Goal: Complete application form

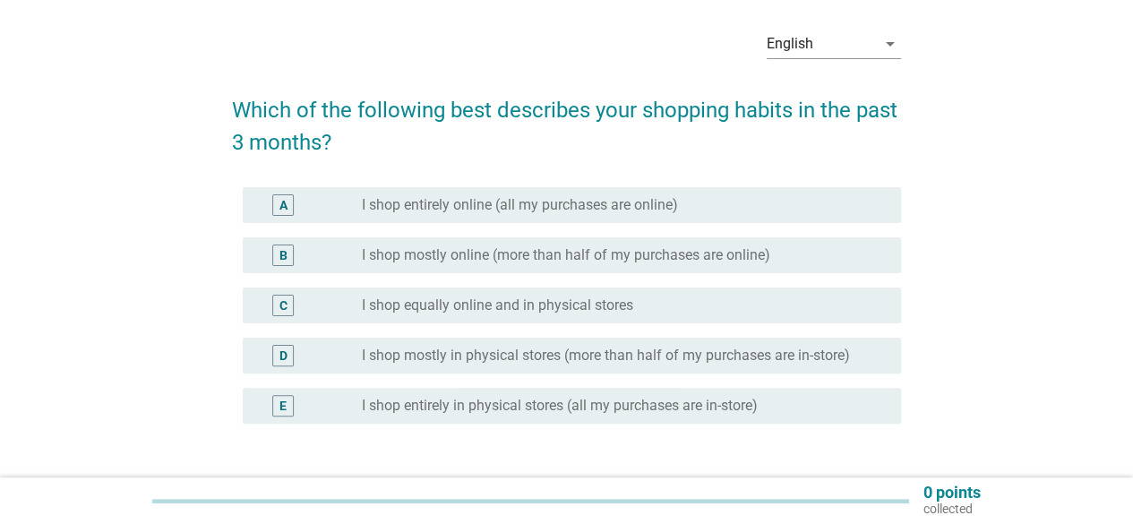
scroll to position [90, 0]
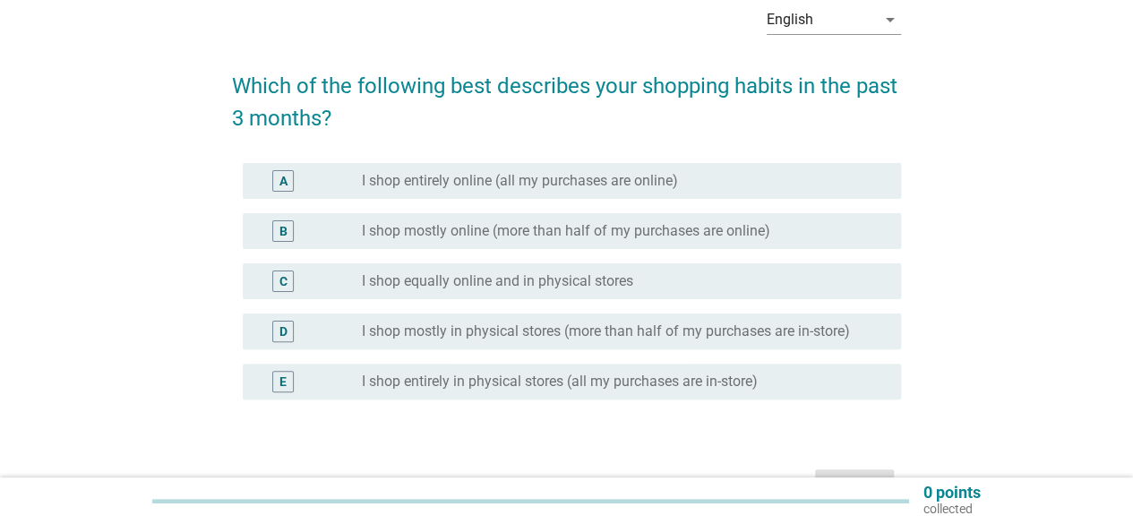
click at [736, 331] on label "I shop mostly in physical stores (more than half of my purchases are in-store)" at bounding box center [606, 331] width 488 height 18
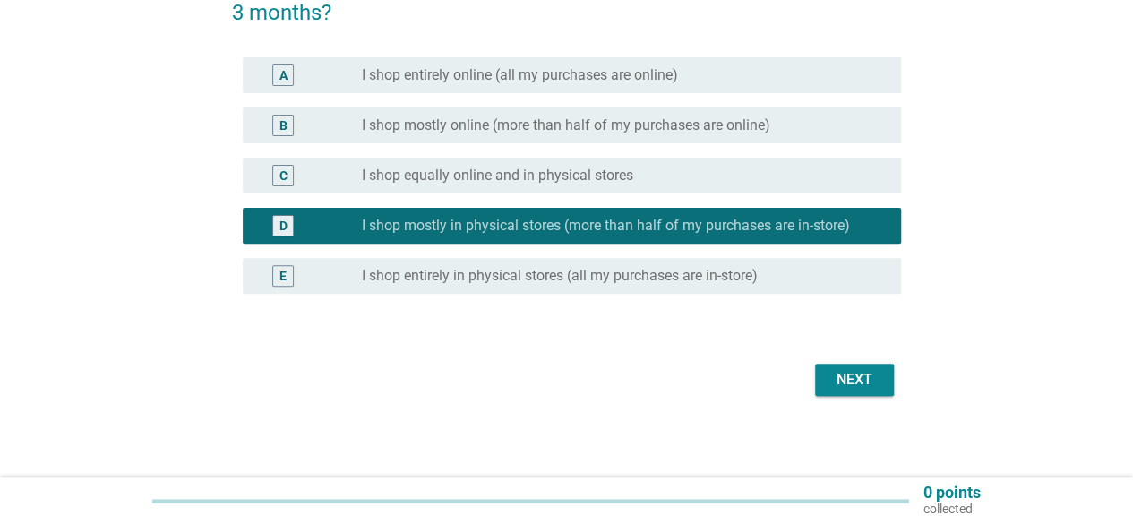
scroll to position [199, 0]
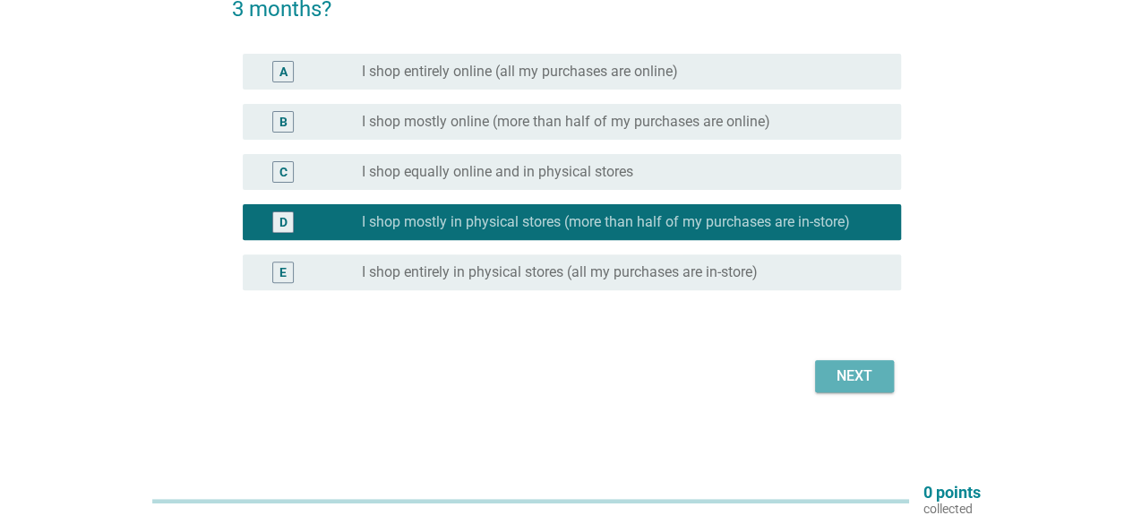
click at [838, 375] on div "Next" at bounding box center [854, 375] width 50 height 21
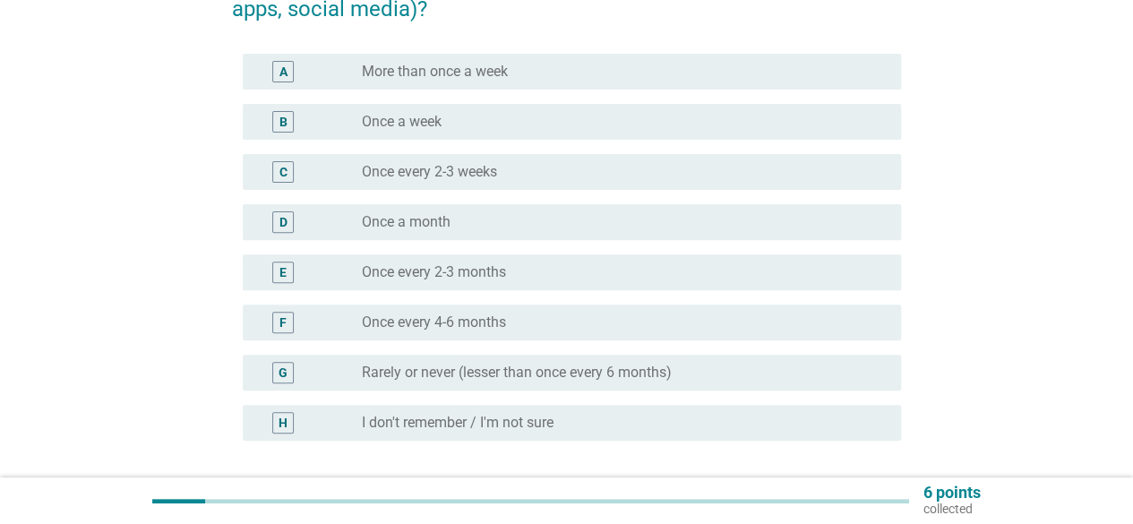
scroll to position [0, 0]
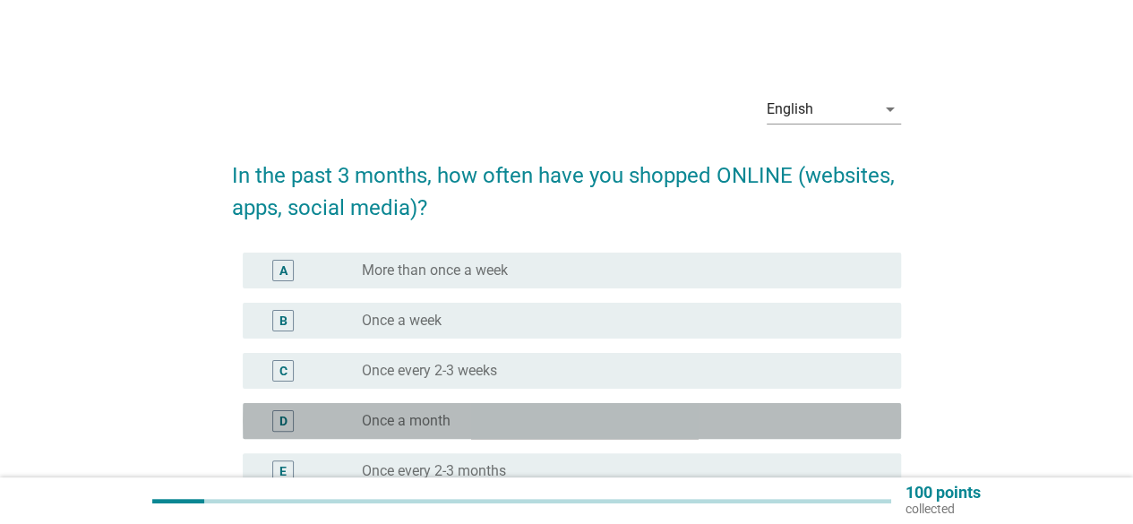
click at [462, 420] on div "radio_button_unchecked Once a month" at bounding box center [617, 421] width 510 height 18
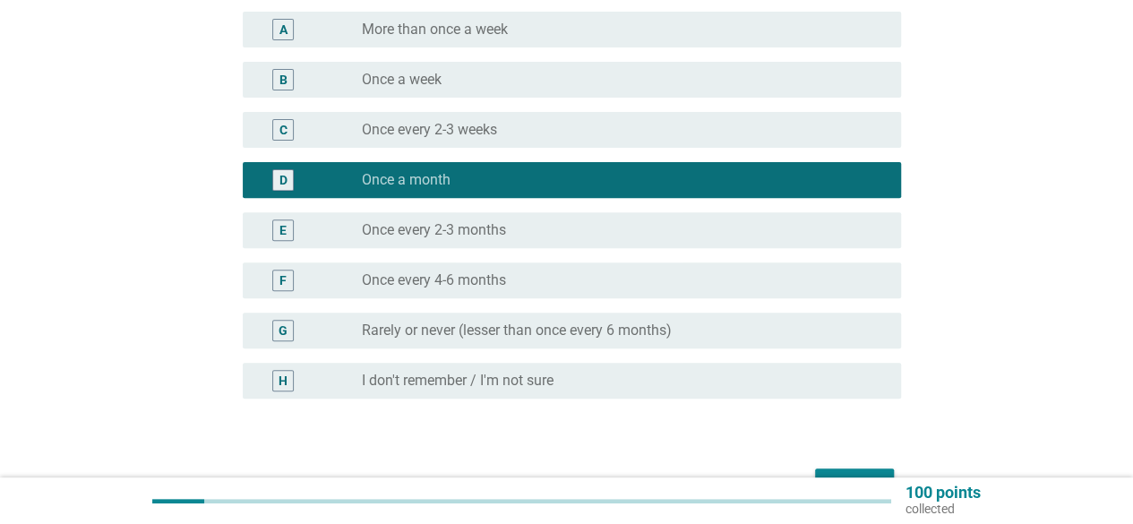
scroll to position [269, 0]
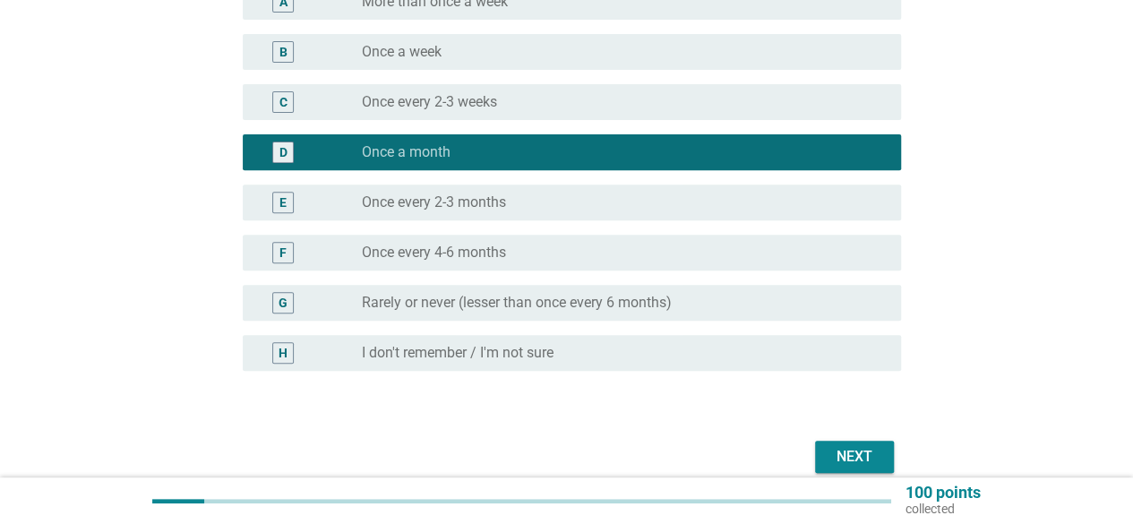
click at [858, 450] on div "Next" at bounding box center [854, 456] width 50 height 21
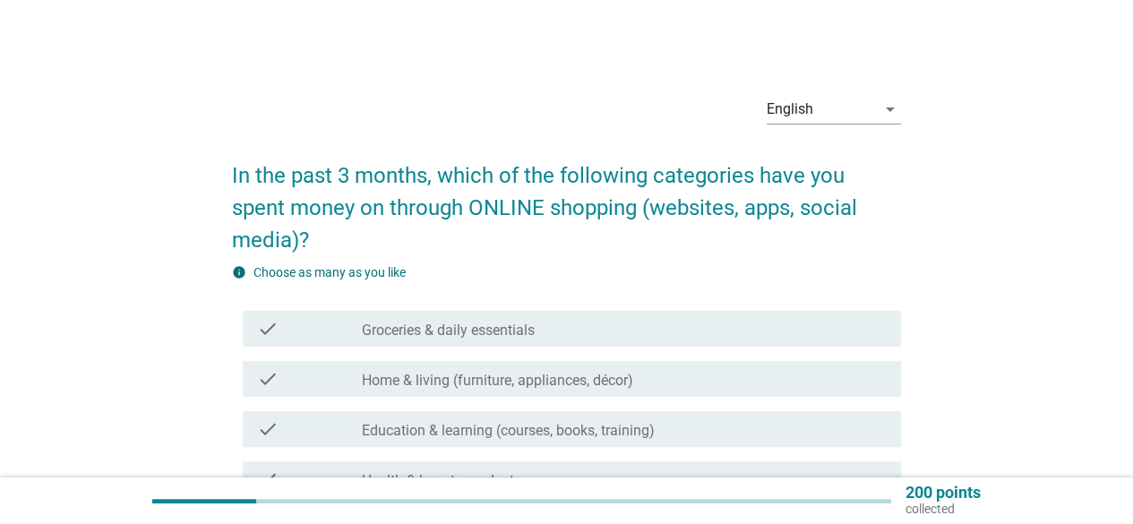
scroll to position [90, 0]
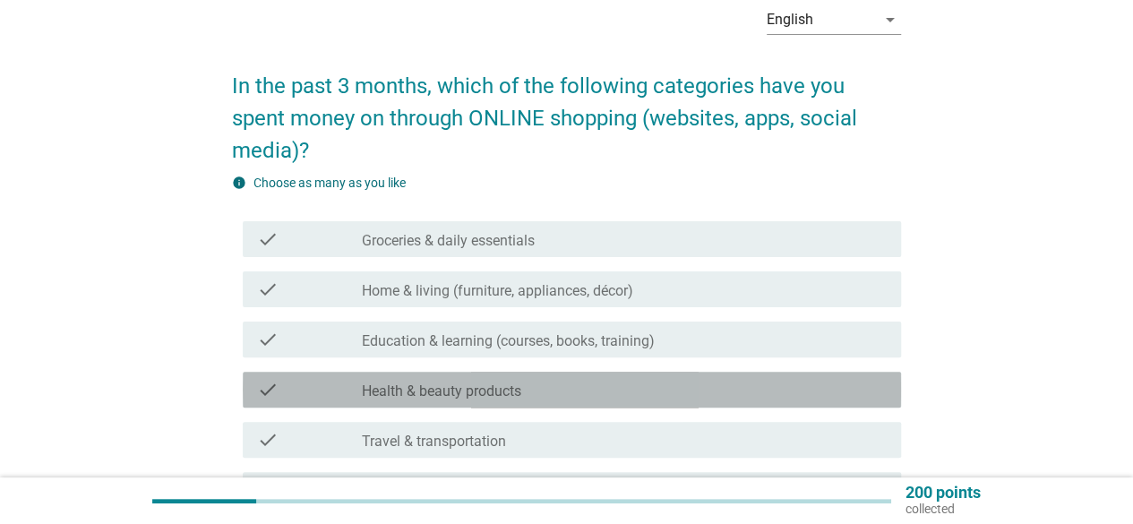
click at [376, 402] on div "check check_box_outline_blank Health & beauty products" at bounding box center [572, 390] width 658 height 36
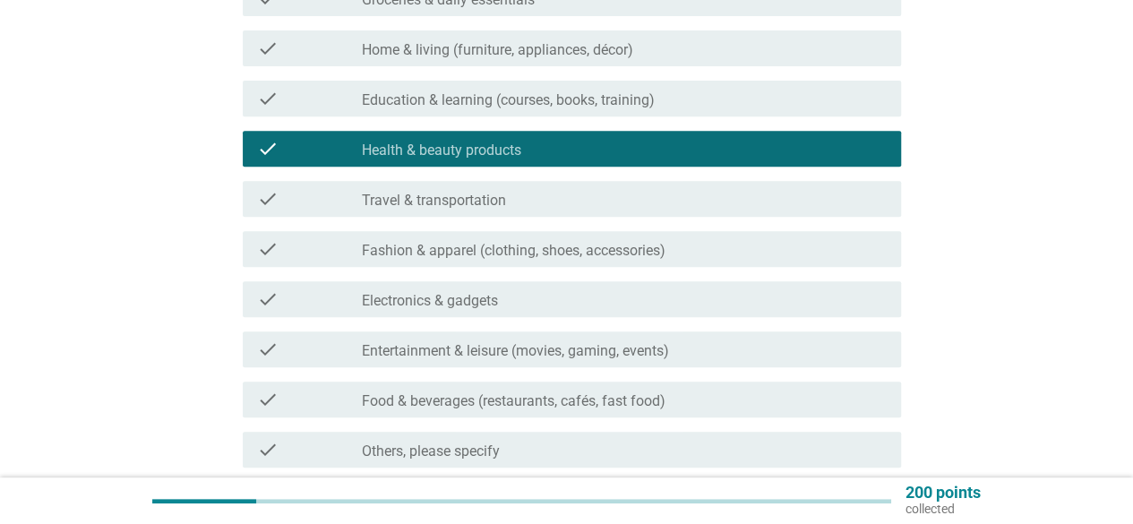
scroll to position [358, 0]
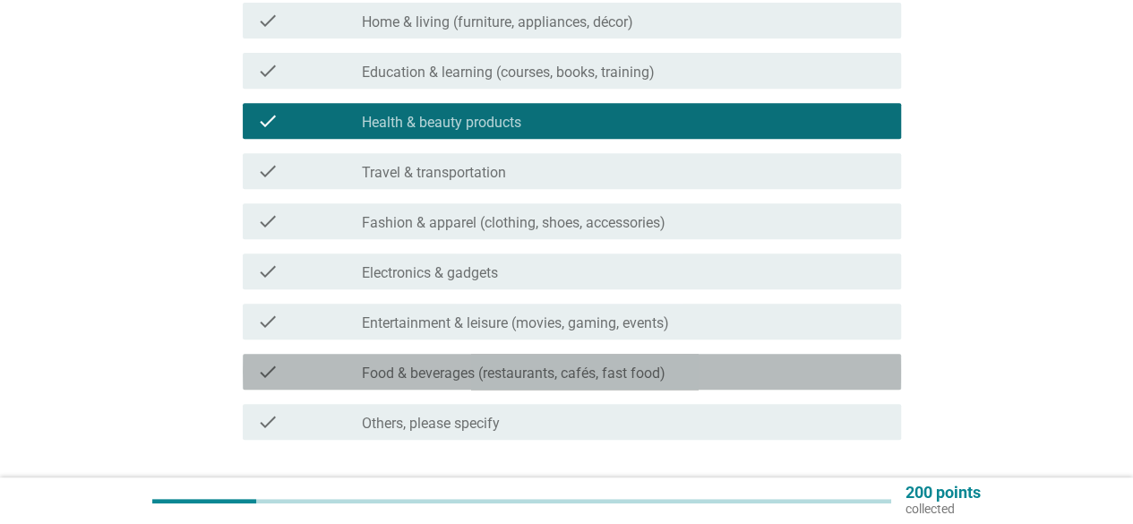
click at [656, 380] on label "Food & beverages (restaurants, cafés, fast food)" at bounding box center [514, 373] width 304 height 18
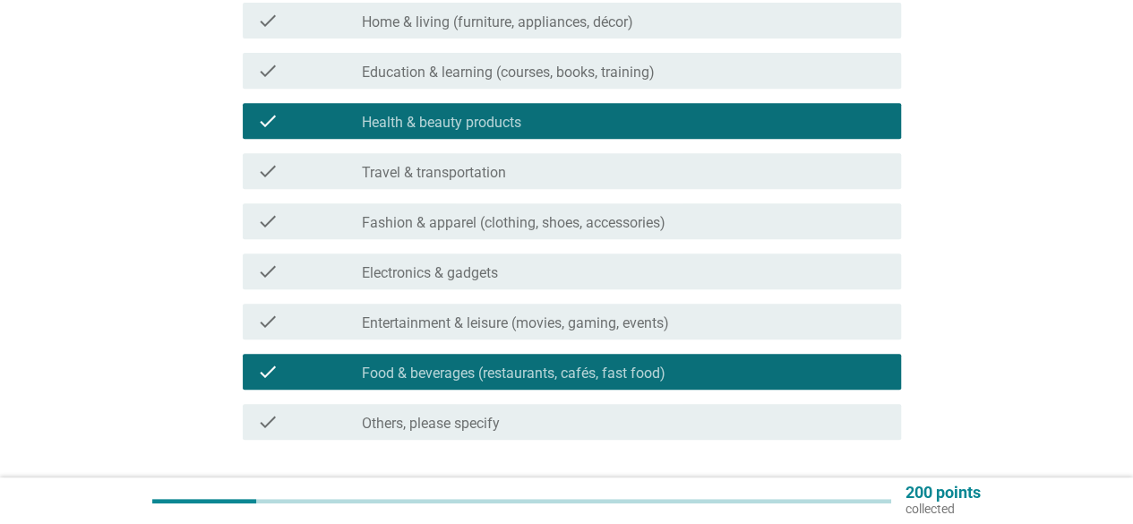
click at [685, 373] on div "check_box Food & beverages (restaurants, cafés, fast food)" at bounding box center [624, 371] width 525 height 21
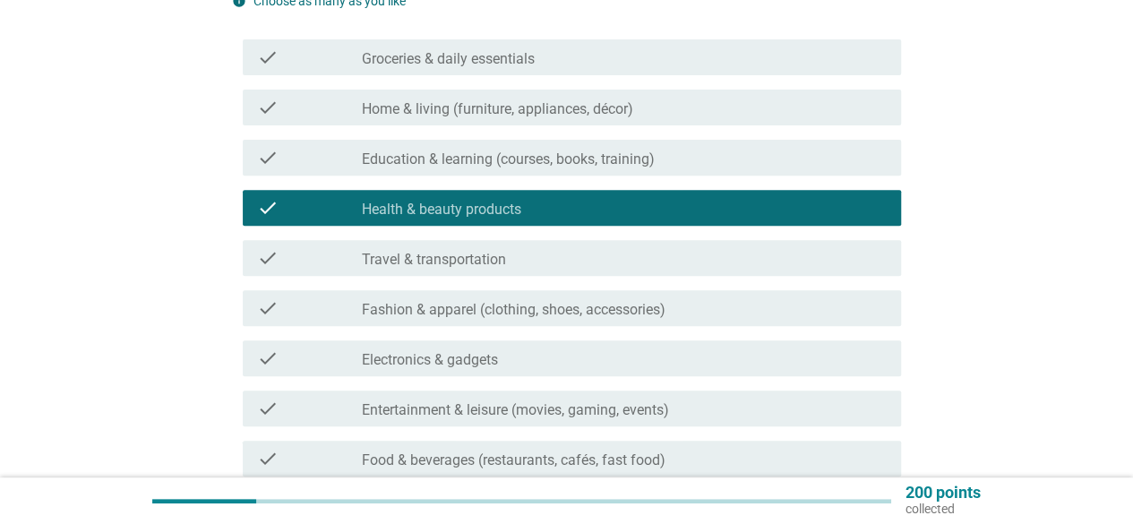
scroll to position [179, 0]
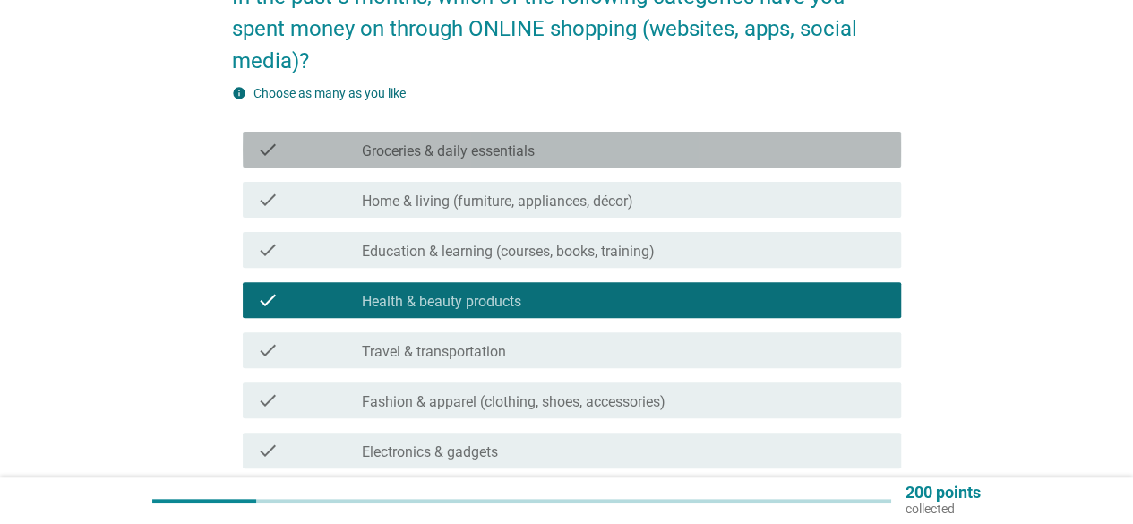
click at [465, 155] on label "Groceries & daily essentials" at bounding box center [448, 151] width 173 height 18
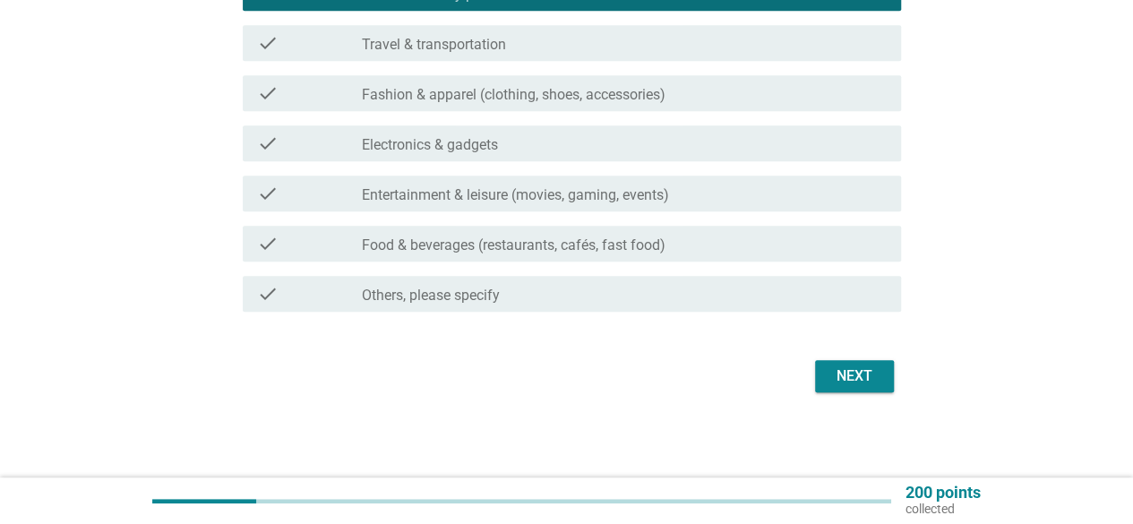
scroll to position [487, 0]
click at [849, 373] on div "Next" at bounding box center [854, 374] width 50 height 21
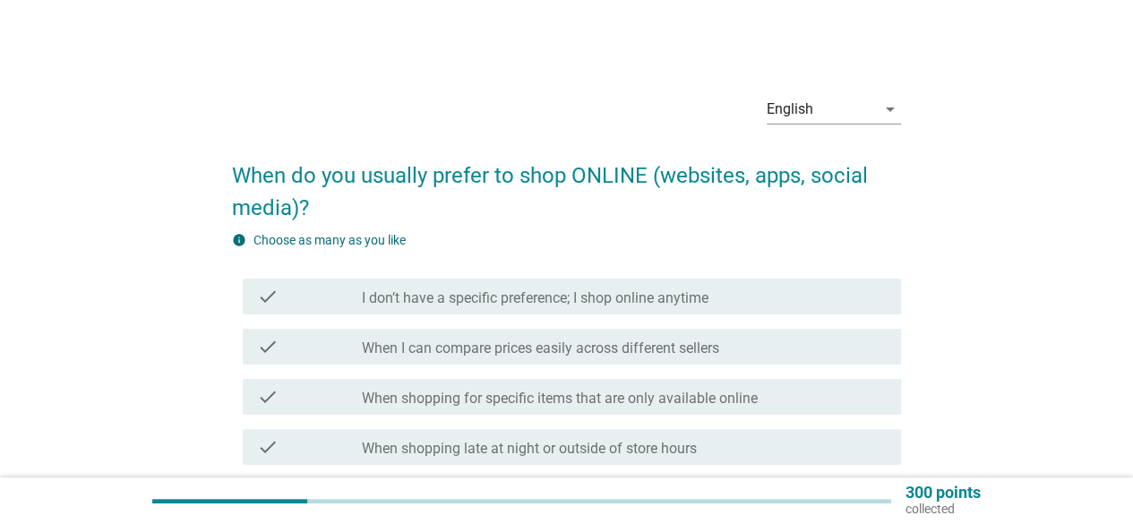
scroll to position [90, 0]
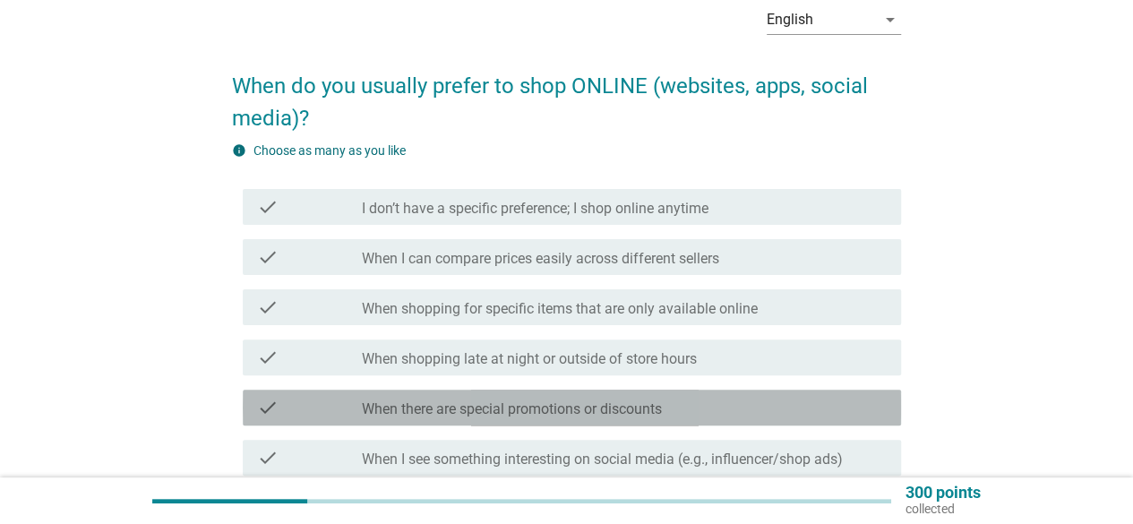
click at [636, 406] on label "When there are special promotions or discounts" at bounding box center [512, 409] width 300 height 18
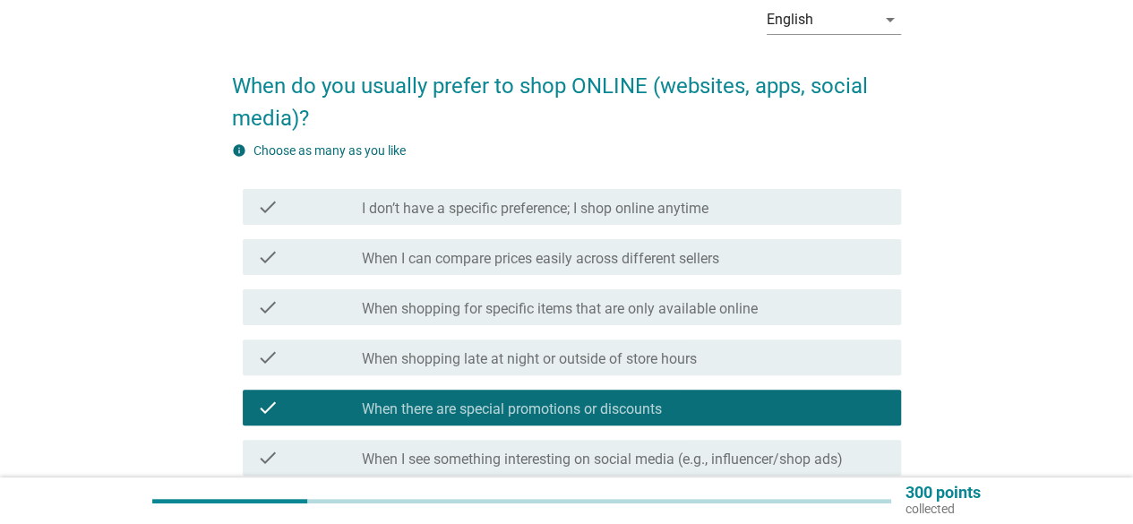
click at [627, 319] on div "check check_box_outline_blank When shopping for specific items that are only av…" at bounding box center [572, 307] width 658 height 36
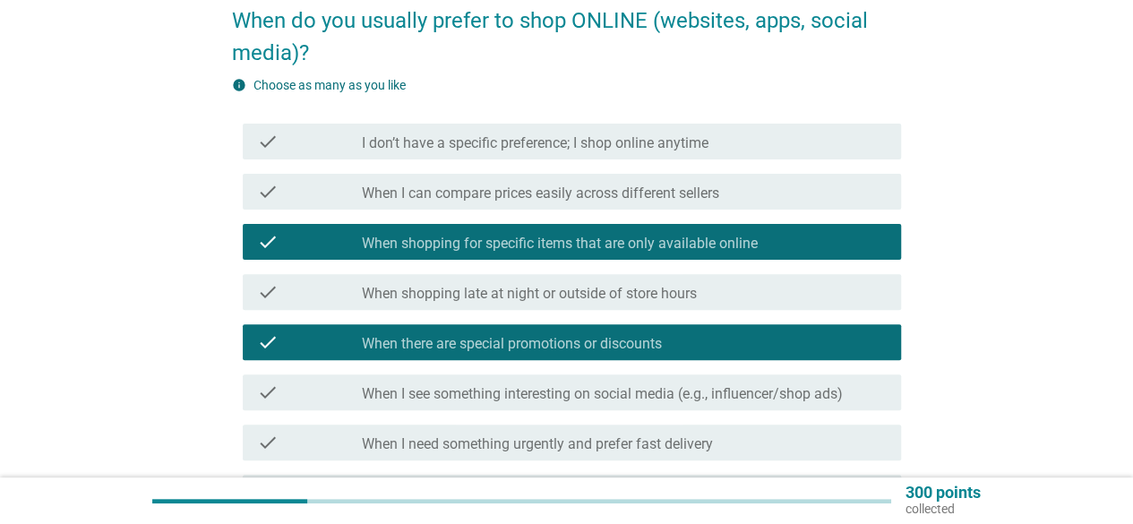
scroll to position [179, 0]
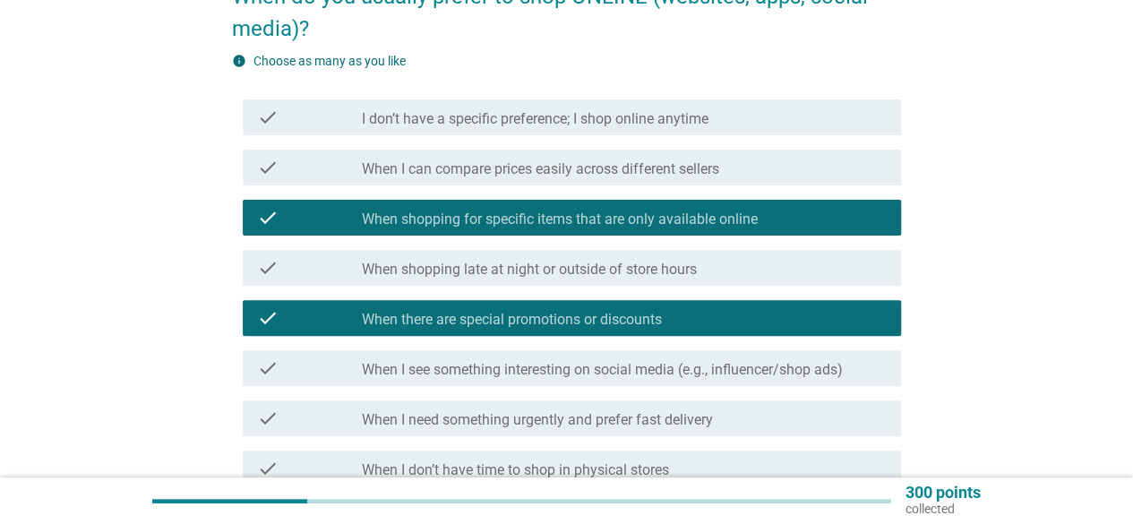
click at [584, 314] on label "When there are special promotions or discounts" at bounding box center [512, 320] width 300 height 18
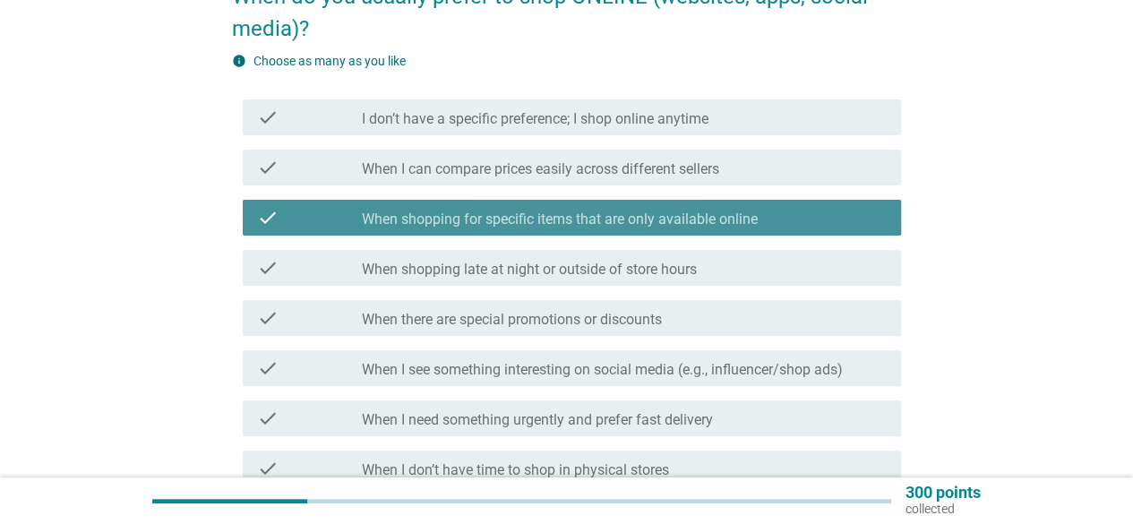
click at [606, 221] on label "When shopping for specific items that are only available online" at bounding box center [560, 219] width 396 height 18
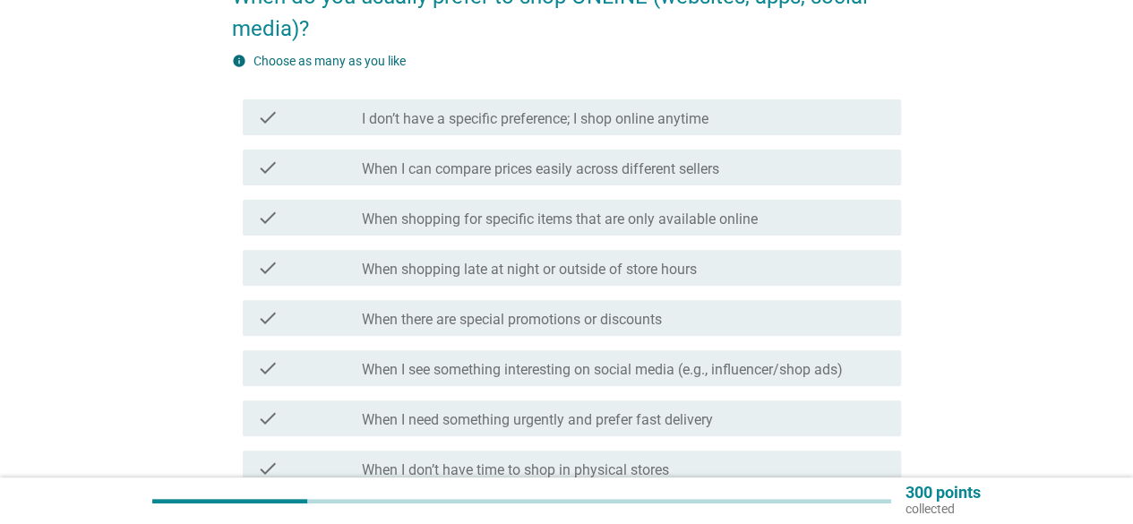
click at [642, 121] on label "I don’t have a specific preference; I shop online anytime" at bounding box center [535, 119] width 347 height 18
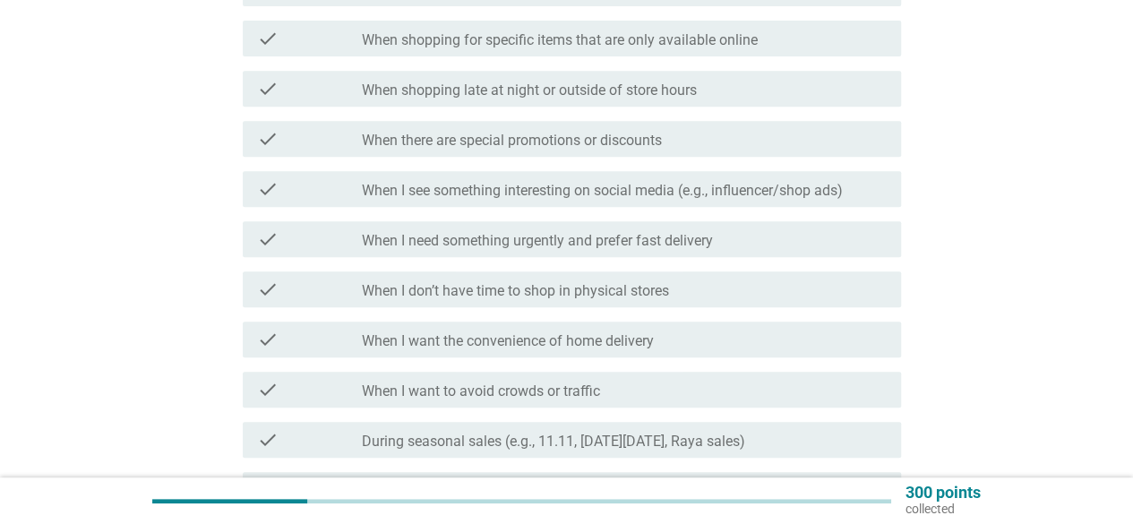
scroll to position [448, 0]
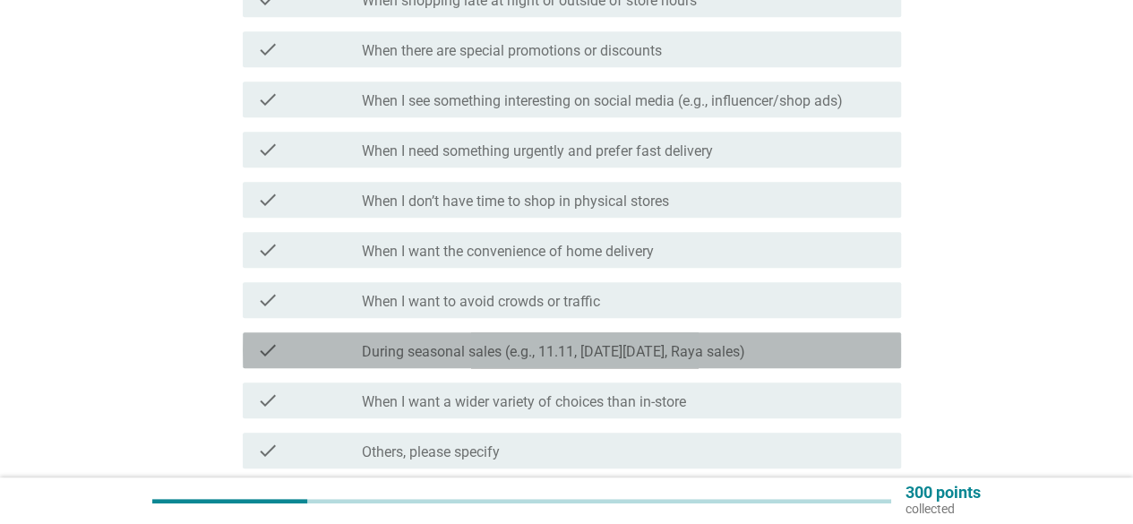
click at [709, 359] on label "During seasonal sales (e.g., 11.11, [DATE][DATE], Raya sales)" at bounding box center [553, 352] width 383 height 18
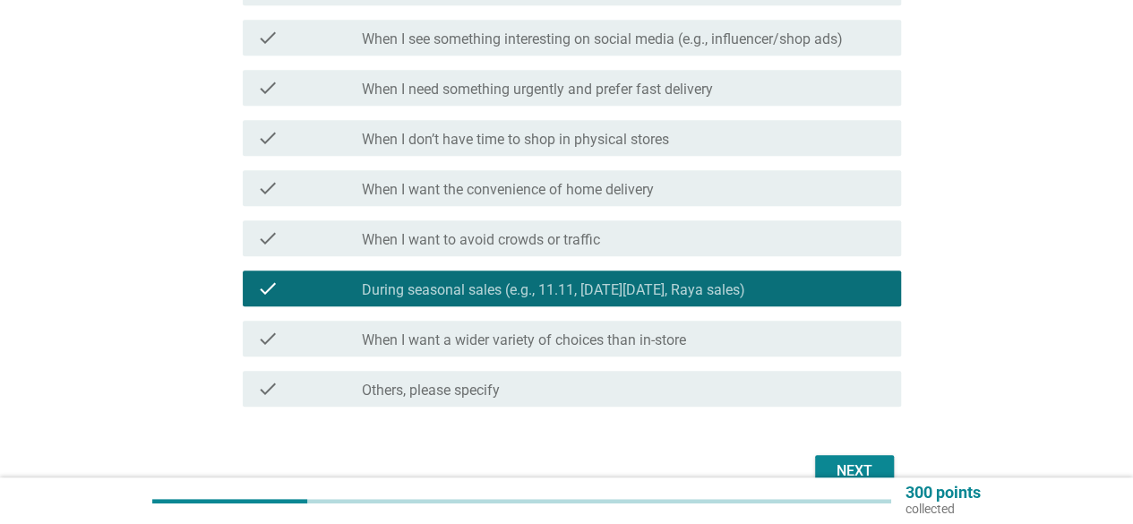
scroll to position [537, 0]
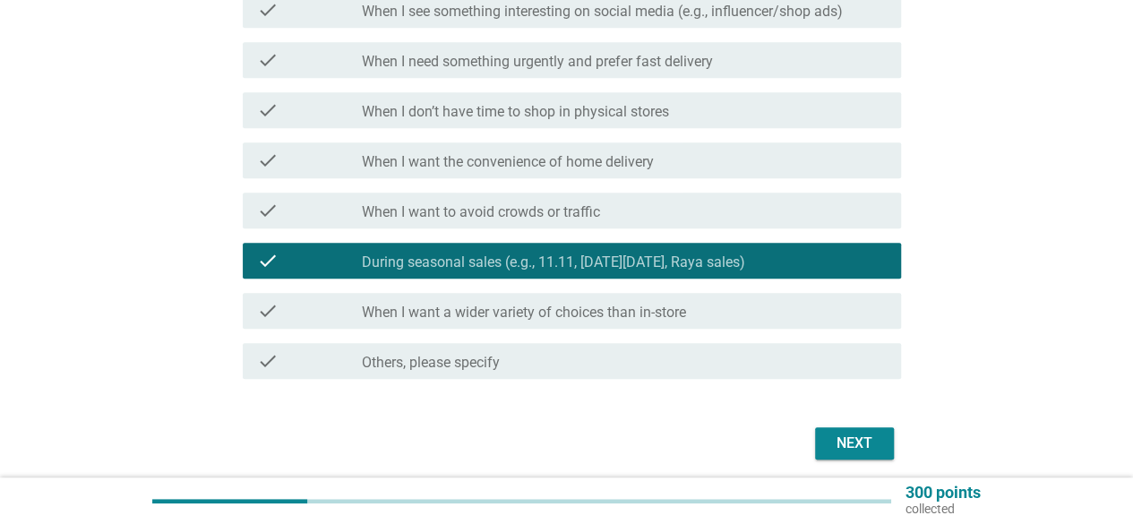
click at [652, 321] on div "check check_box_outline_blank When I want a wider variety of choices than in-st…" at bounding box center [572, 311] width 658 height 36
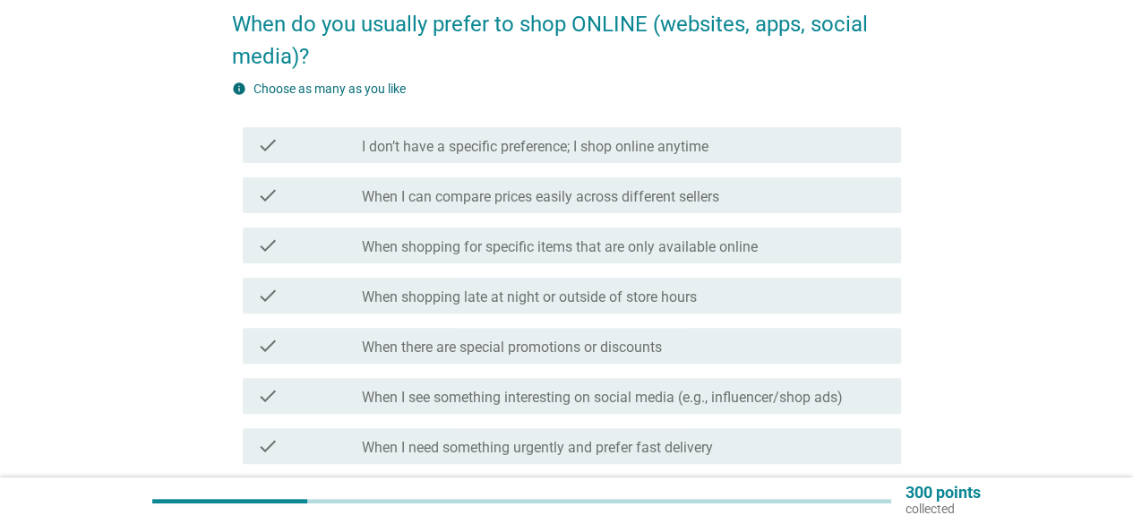
scroll to position [90, 0]
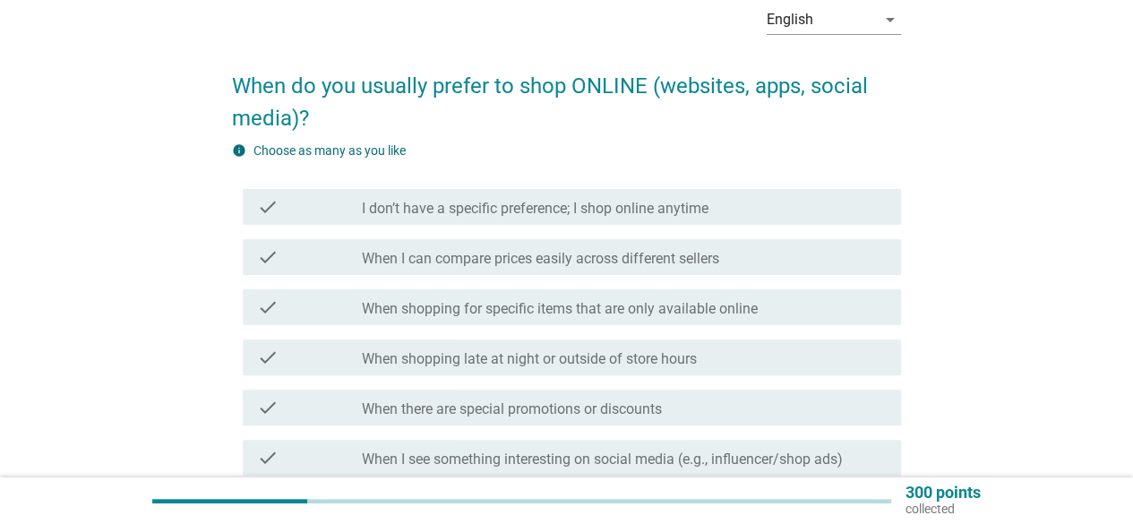
click at [483, 409] on label "When there are special promotions or discounts" at bounding box center [512, 409] width 300 height 18
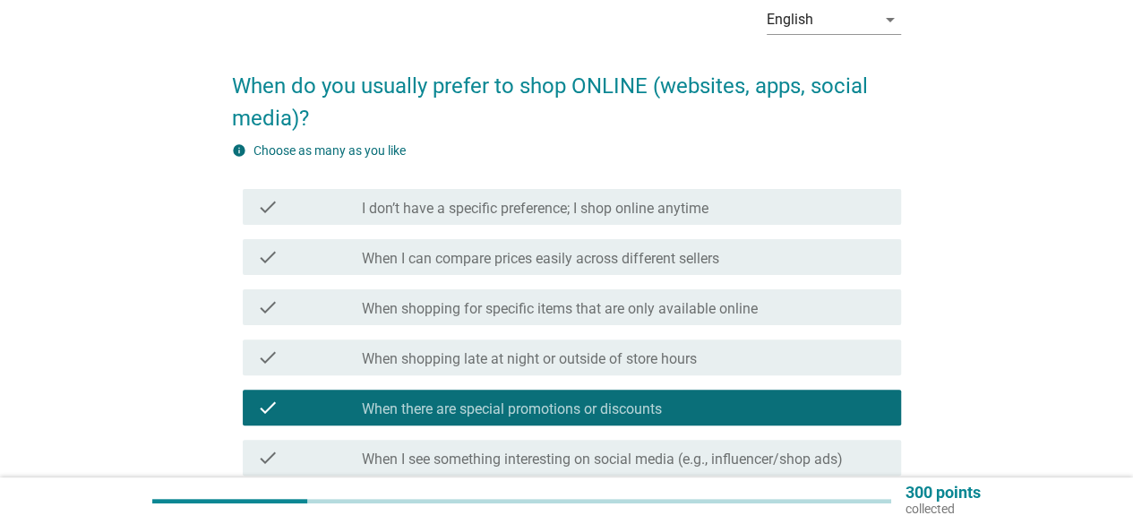
click at [598, 312] on label "When shopping for specific items that are only available online" at bounding box center [560, 309] width 396 height 18
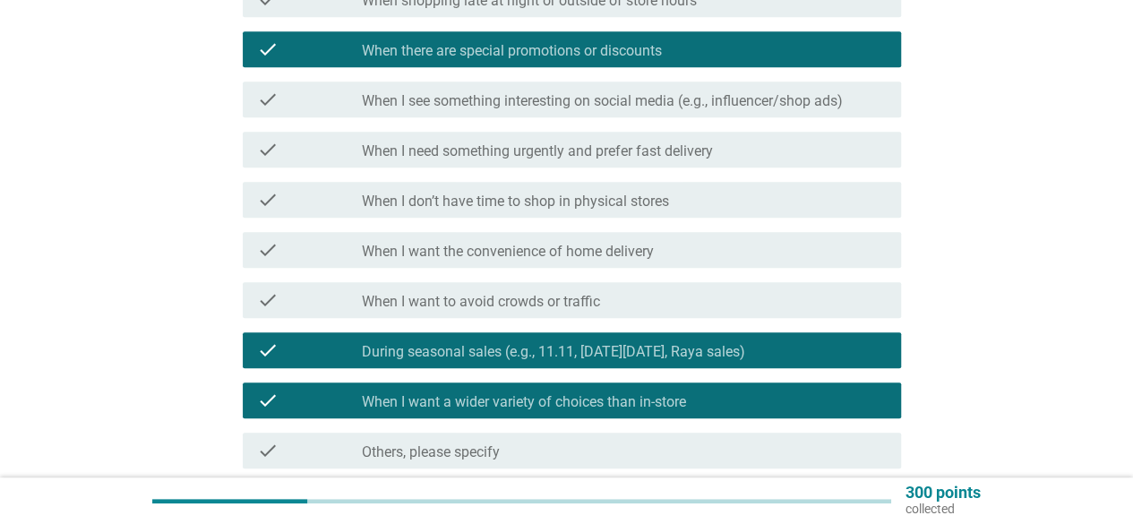
scroll to position [605, 0]
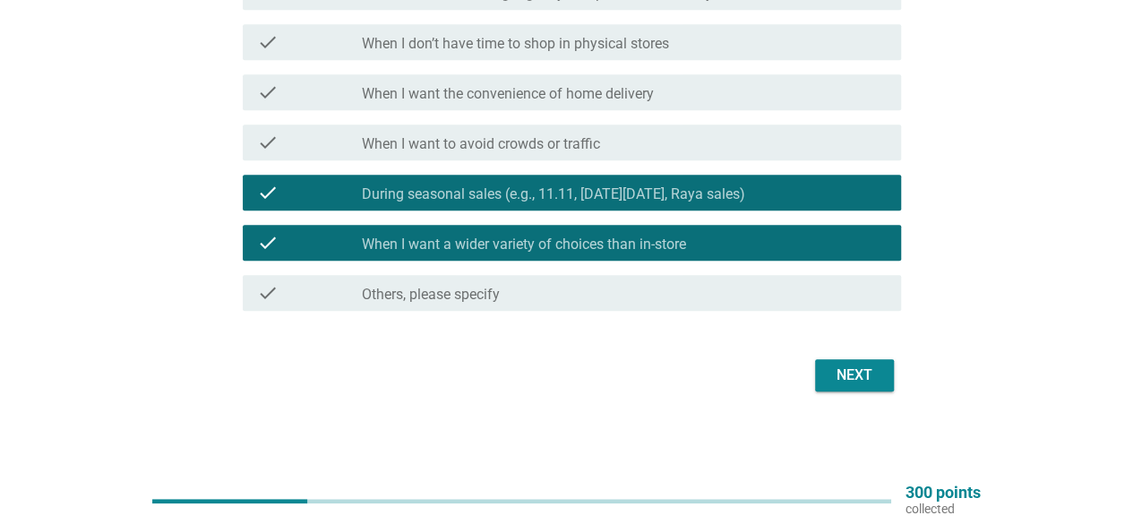
click at [841, 384] on div "Next" at bounding box center [854, 374] width 50 height 21
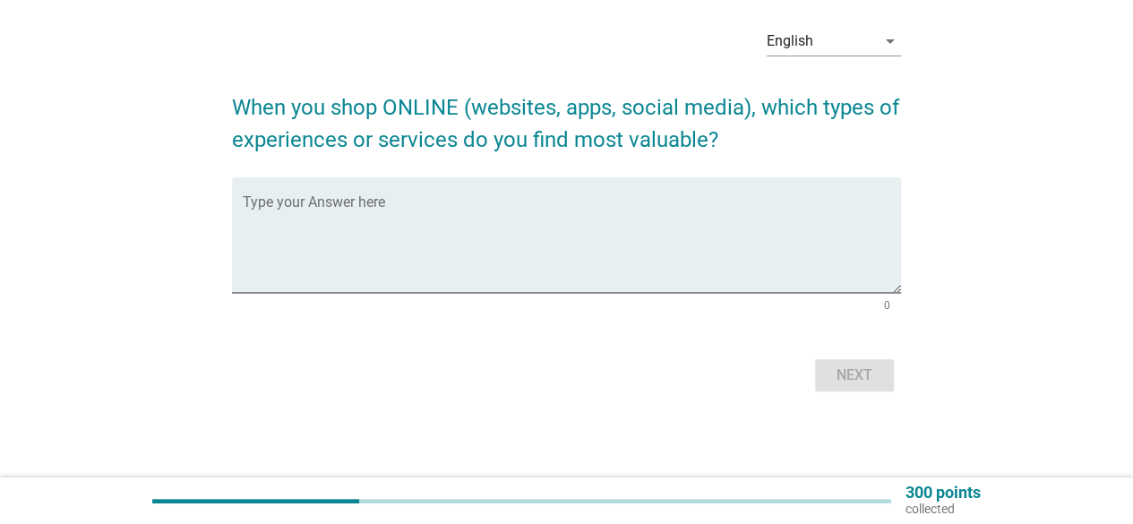
scroll to position [0, 0]
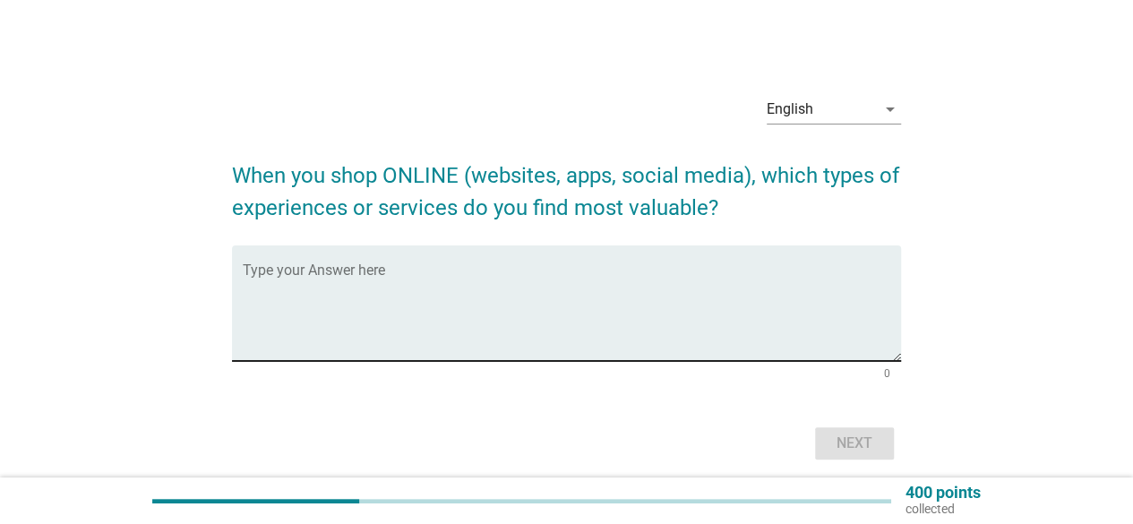
click at [329, 267] on textarea "Type your Answer here" at bounding box center [572, 314] width 658 height 94
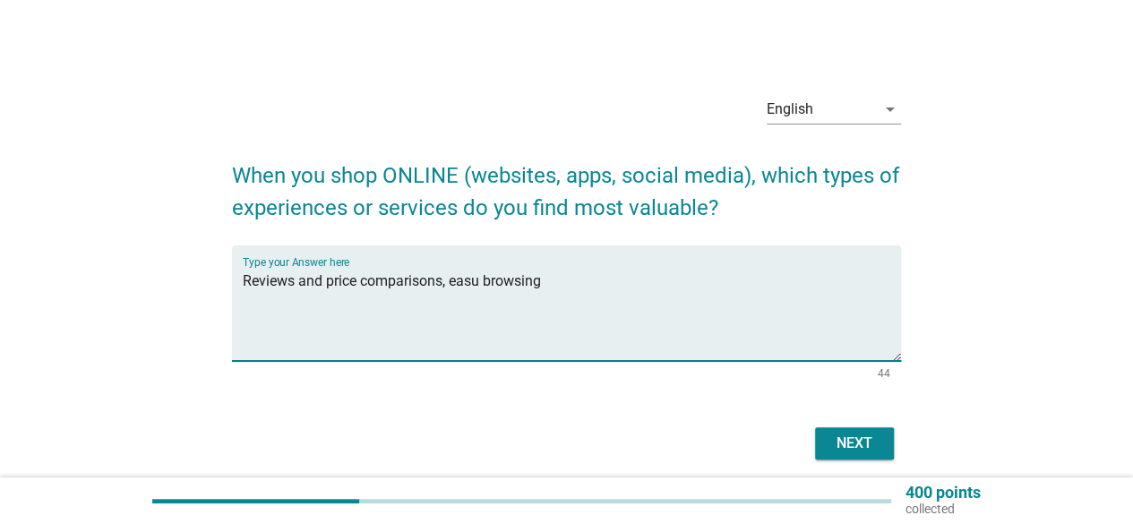
click at [475, 284] on textarea "Reviews and price comparisons, easu browsing" at bounding box center [572, 314] width 658 height 94
click at [506, 287] on textarea "Reviews and price comparisons, easy browsing" at bounding box center [572, 314] width 658 height 94
type textarea "Reviews and price comparisons, easy search and browsing"
click at [843, 440] on div "Next" at bounding box center [854, 442] width 50 height 21
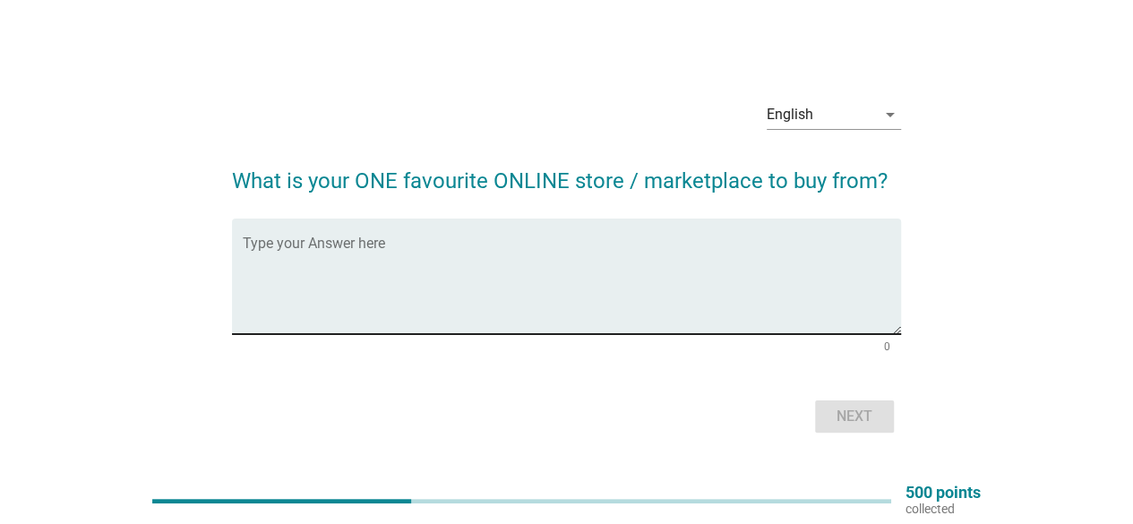
click at [391, 223] on div "Type your Answer here" at bounding box center [572, 276] width 658 height 116
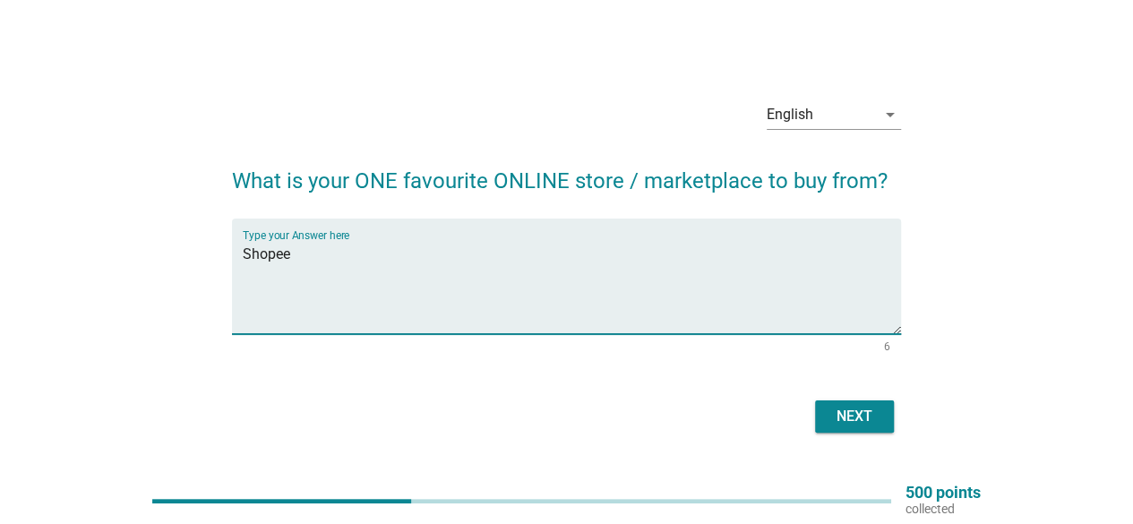
type textarea "Shopee"
click at [849, 422] on div "Next" at bounding box center [854, 416] width 50 height 21
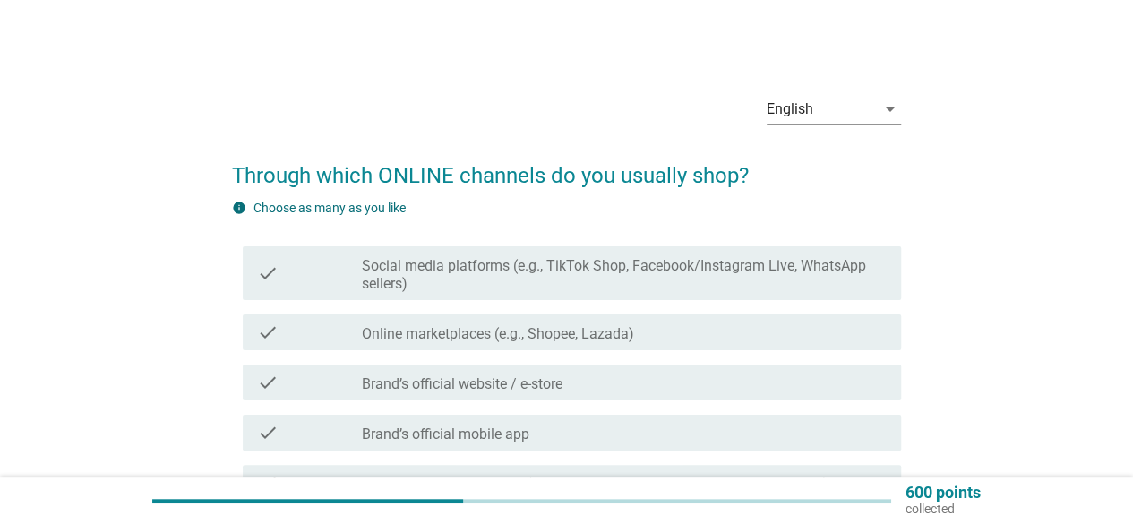
click at [655, 331] on div "check_box_outline_blank Online marketplaces (e.g., Shopee, Lazada)" at bounding box center [624, 331] width 525 height 21
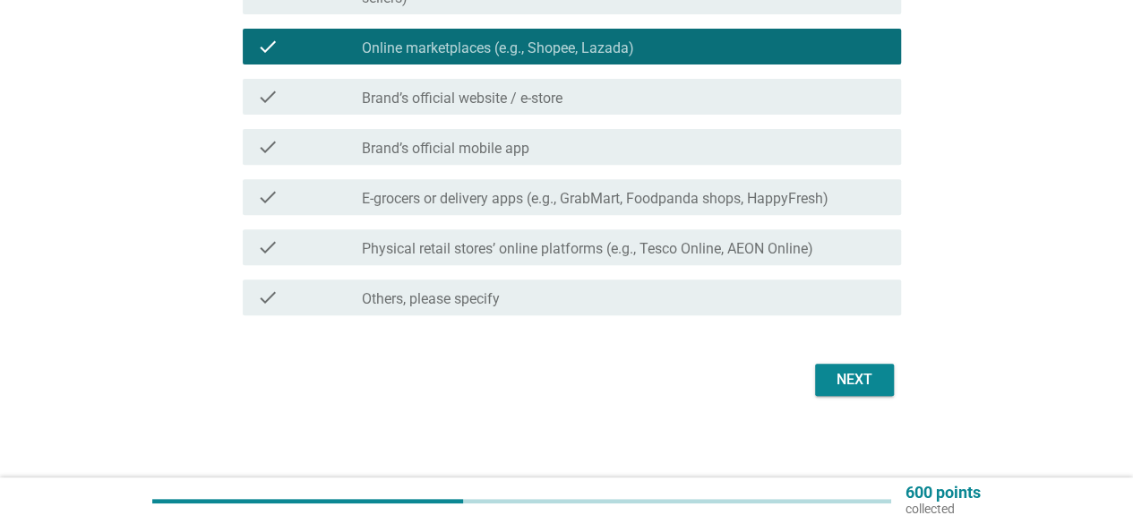
scroll to position [290, 0]
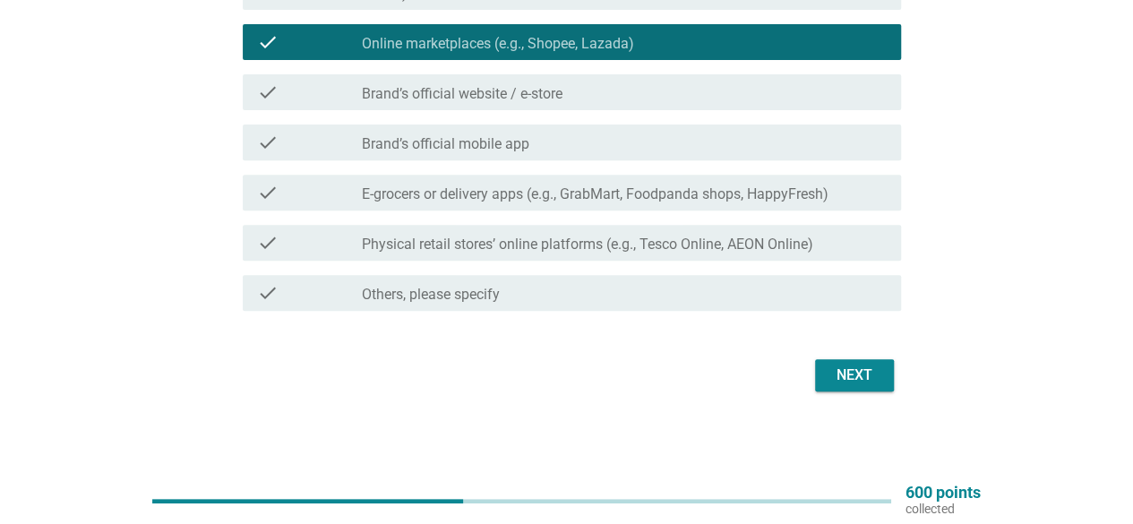
click at [853, 373] on div "Next" at bounding box center [854, 374] width 50 height 21
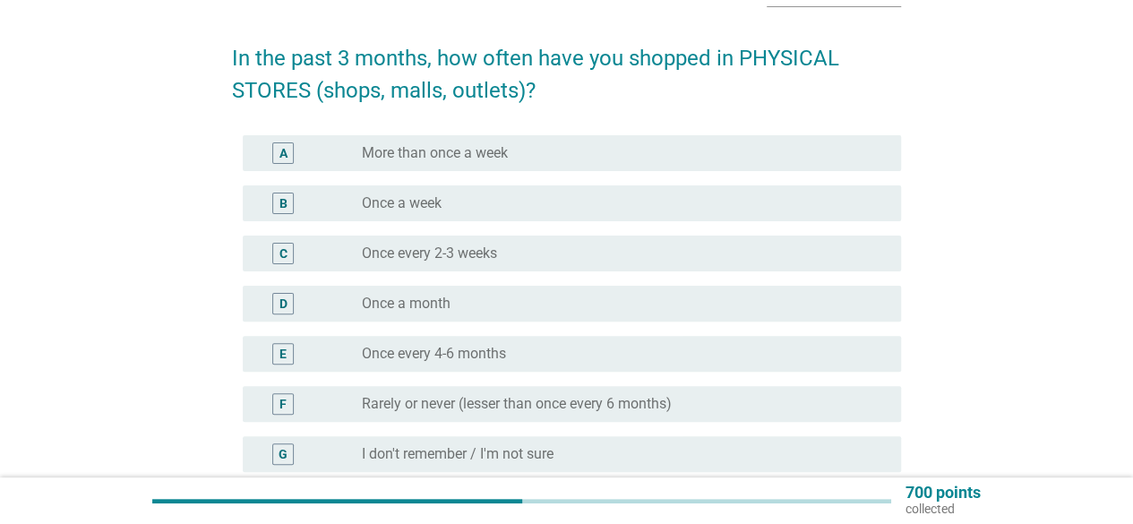
scroll to position [90, 0]
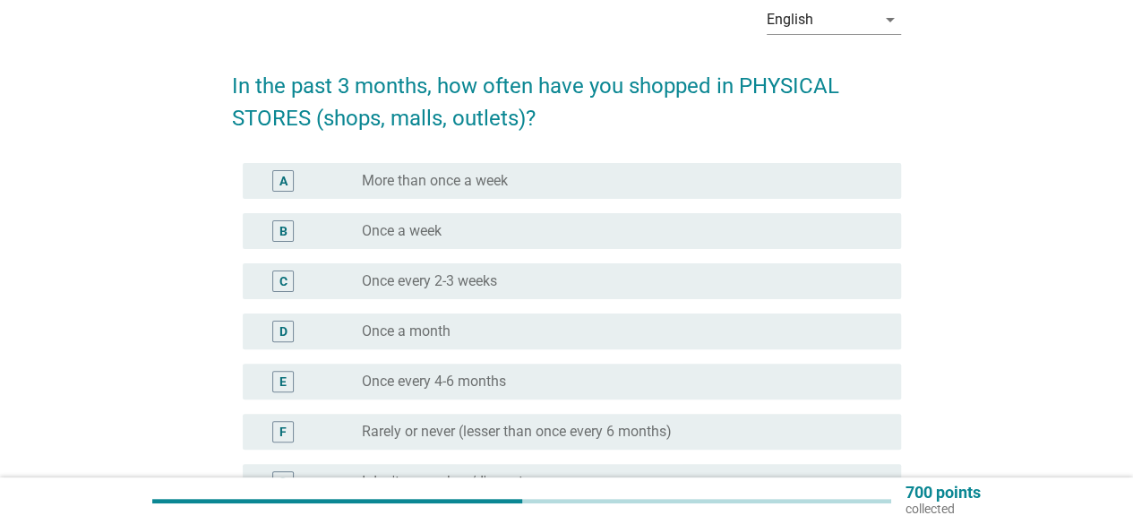
click at [516, 179] on div "radio_button_unchecked More than once a week" at bounding box center [617, 181] width 510 height 18
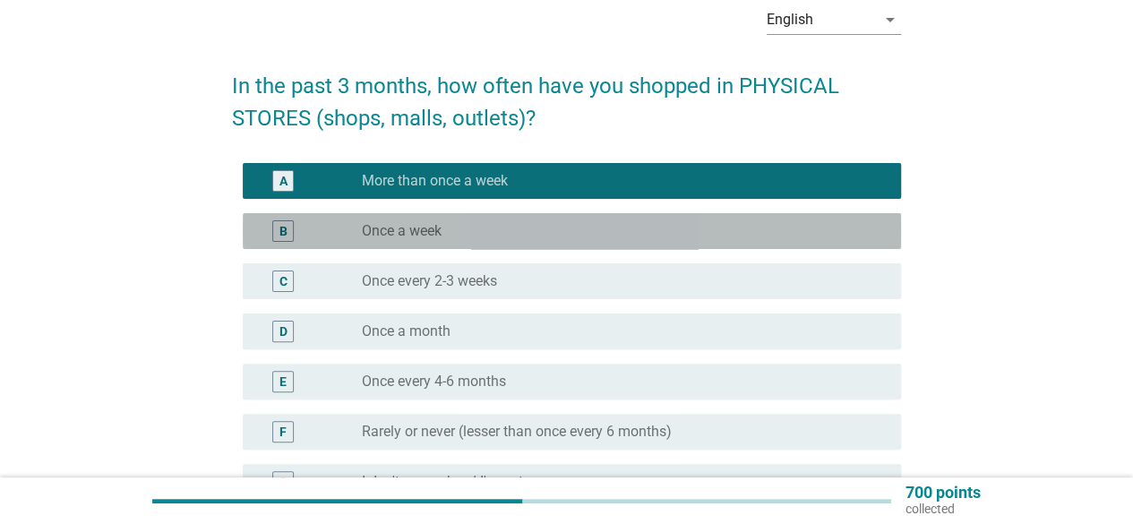
drag, startPoint x: 457, startPoint y: 235, endPoint x: 682, endPoint y: 303, distance: 235.4
click at [458, 235] on div "radio_button_unchecked Once a week" at bounding box center [617, 231] width 510 height 18
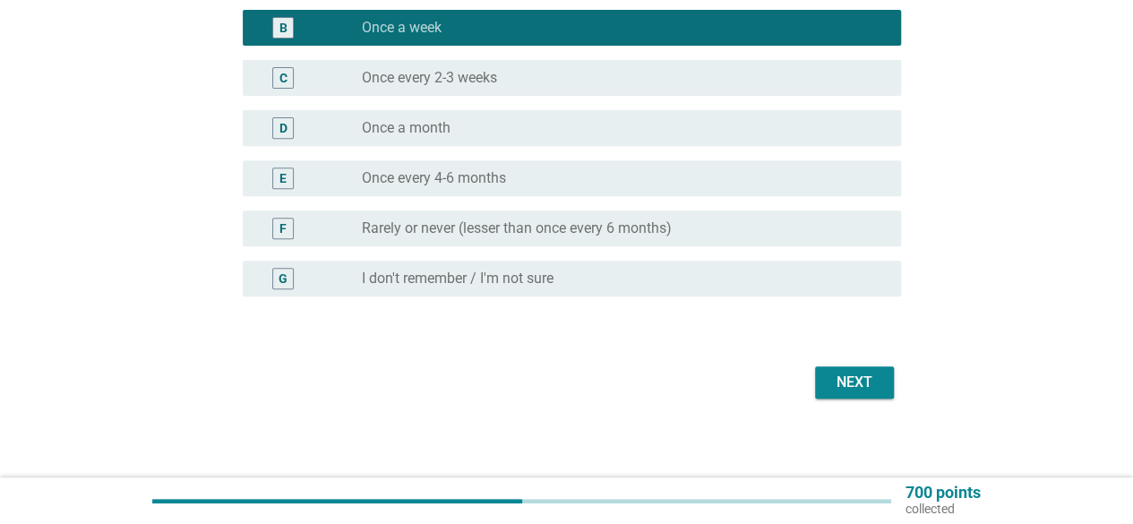
scroll to position [299, 0]
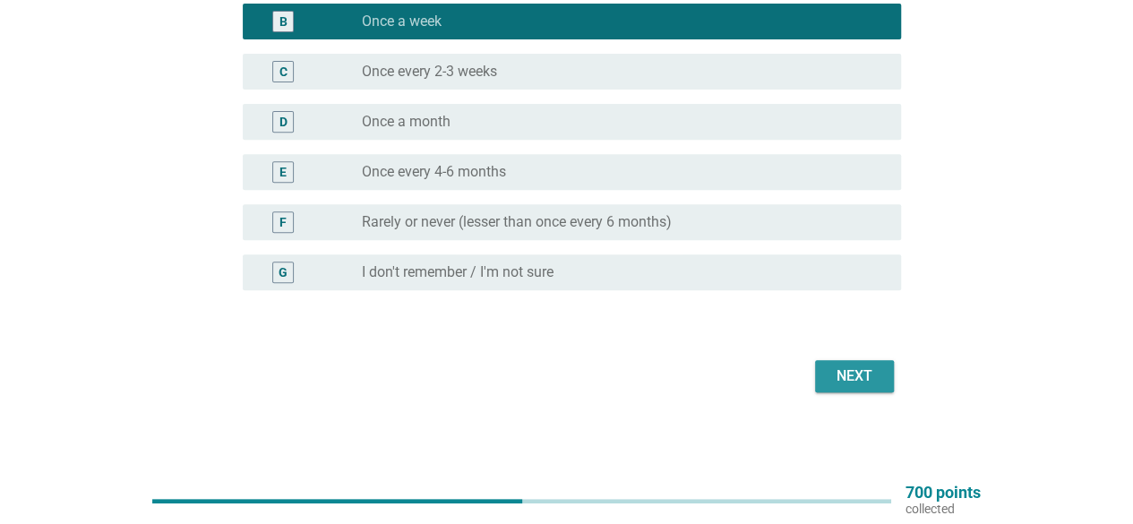
click at [843, 372] on div "Next" at bounding box center [854, 375] width 50 height 21
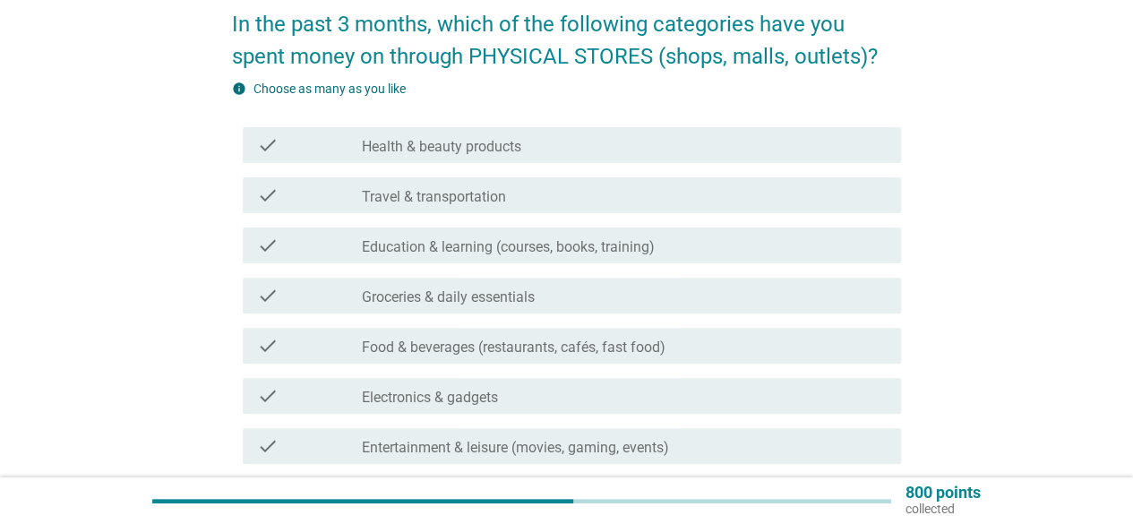
scroll to position [179, 0]
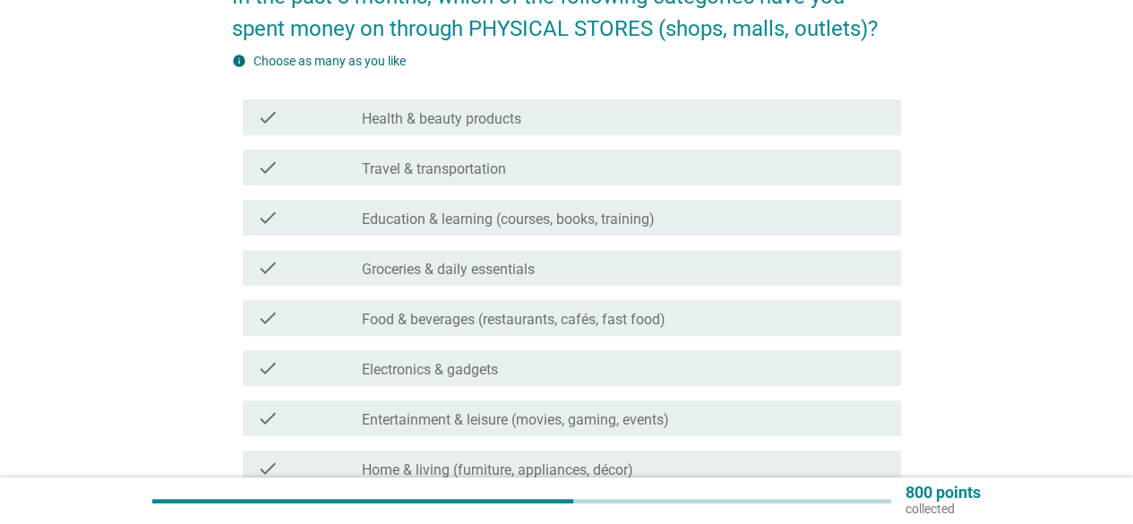
click at [507, 270] on label "Groceries & daily essentials" at bounding box center [448, 270] width 173 height 18
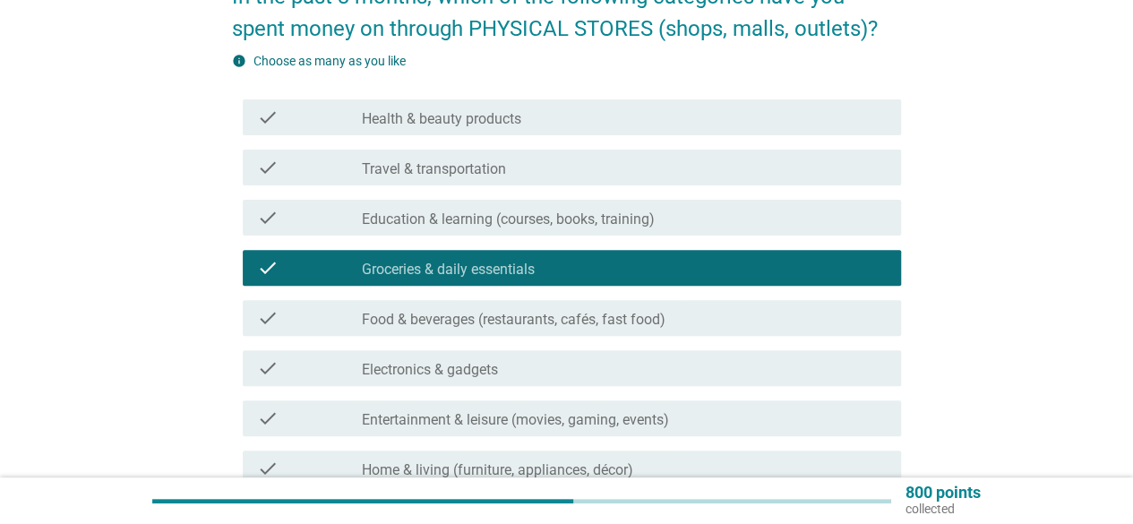
click at [593, 324] on label "Food & beverages (restaurants, cafés, fast food)" at bounding box center [514, 320] width 304 height 18
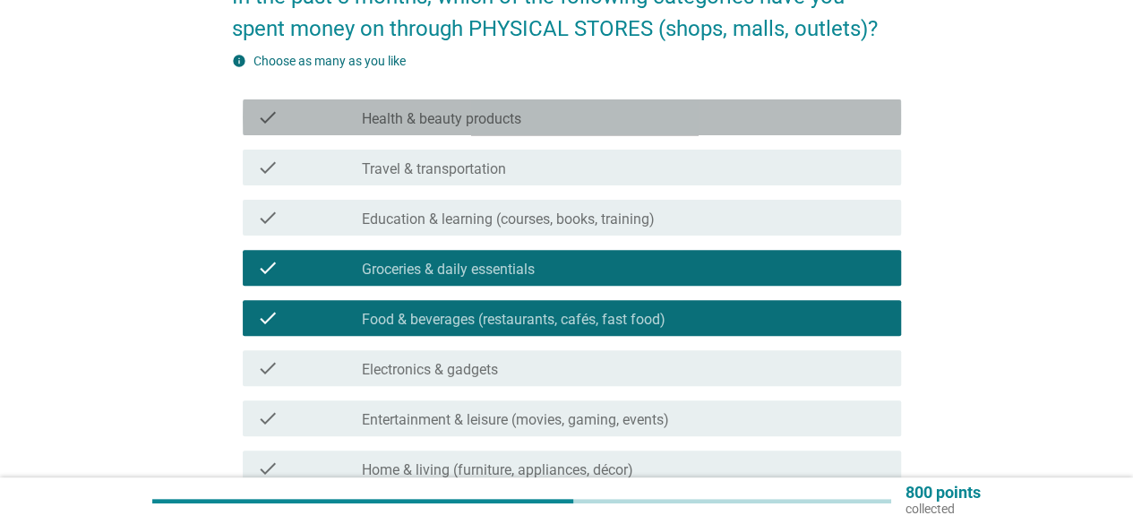
click at [484, 113] on label "Health & beauty products" at bounding box center [441, 119] width 159 height 18
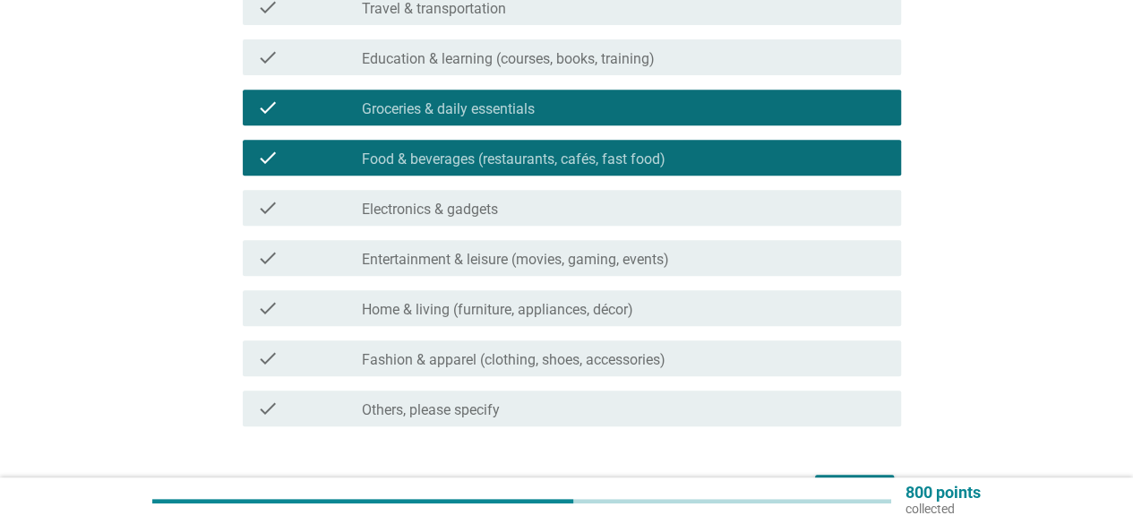
scroll to position [448, 0]
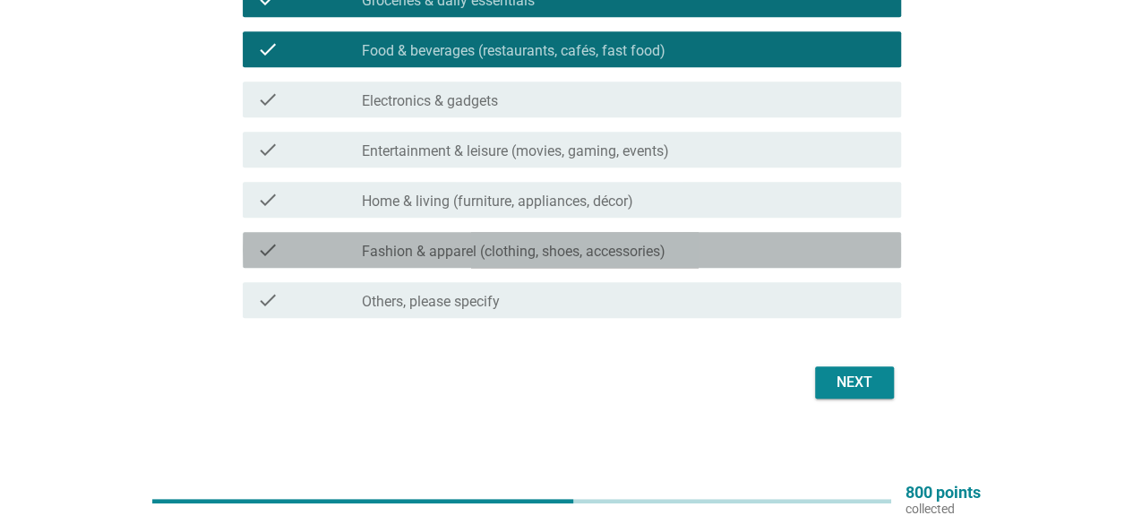
click at [625, 252] on label "Fashion & apparel (clothing, shoes, accessories)" at bounding box center [514, 252] width 304 height 18
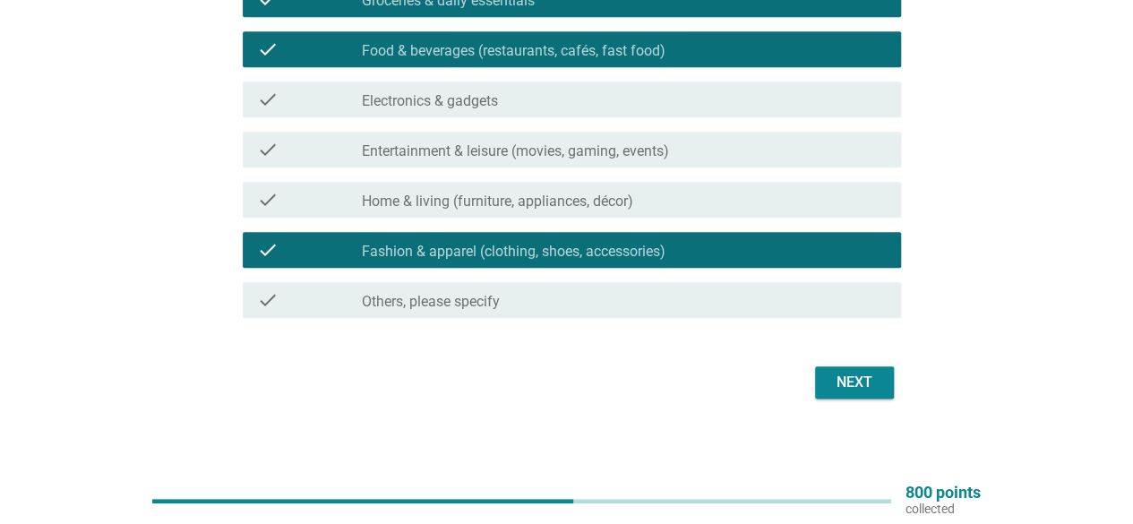
click at [836, 374] on div "Next" at bounding box center [854, 382] width 50 height 21
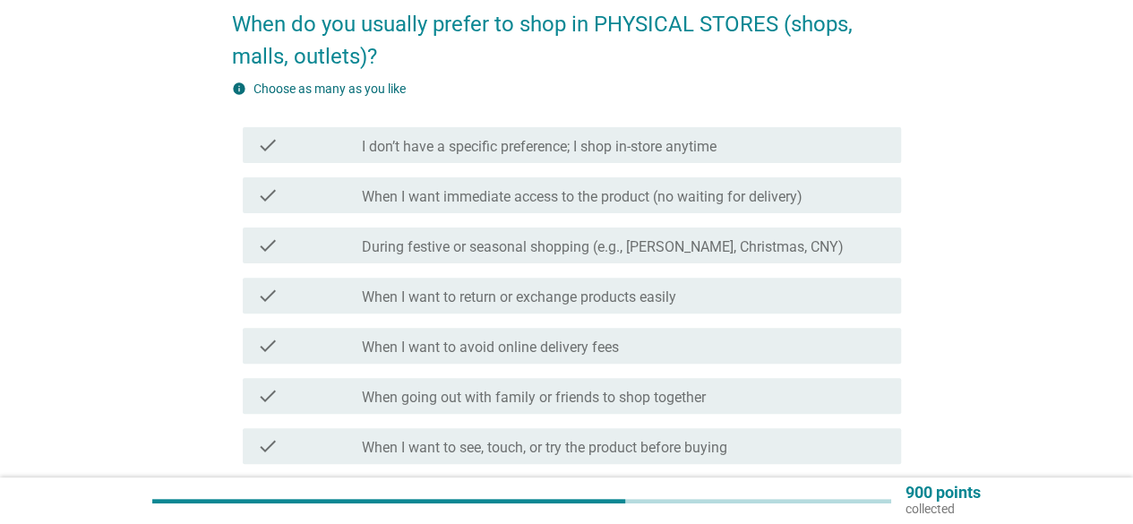
scroll to position [179, 0]
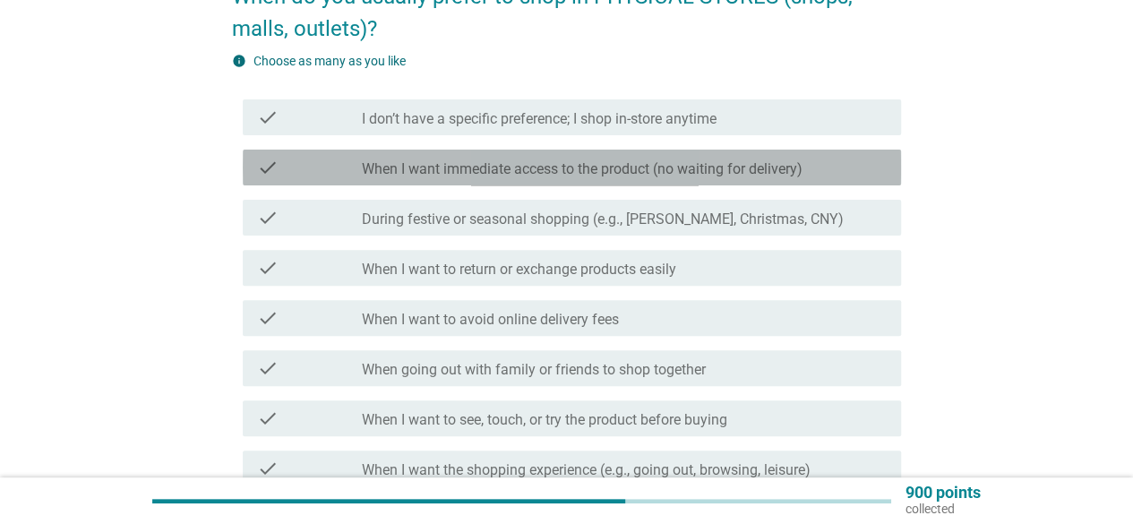
click at [578, 173] on label "When I want immediate access to the product (no waiting for delivery)" at bounding box center [582, 169] width 441 height 18
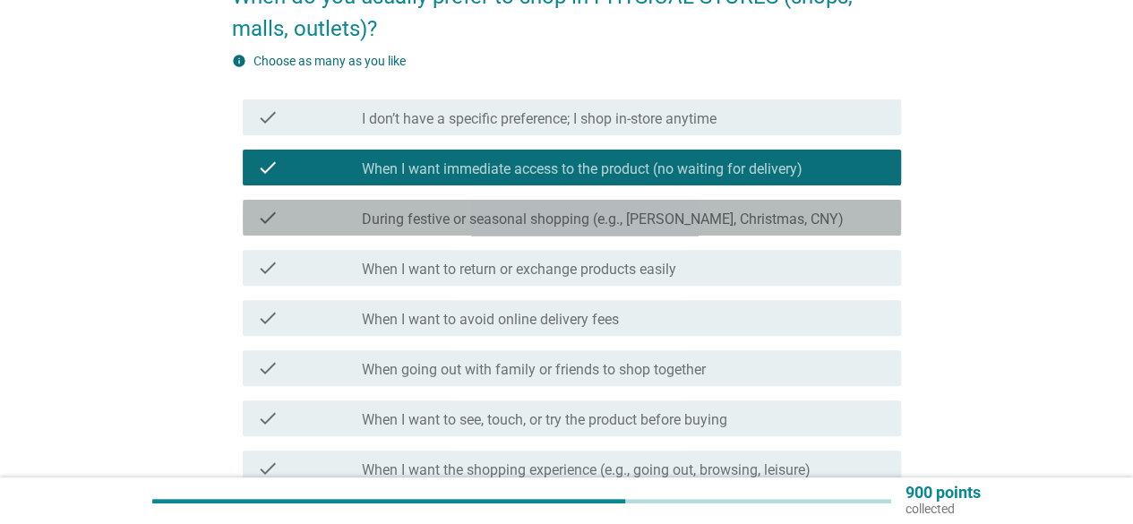
click at [694, 228] on div "check check_box_outline_blank During festive or seasonal shopping (e.g., [PERSO…" at bounding box center [572, 218] width 658 height 36
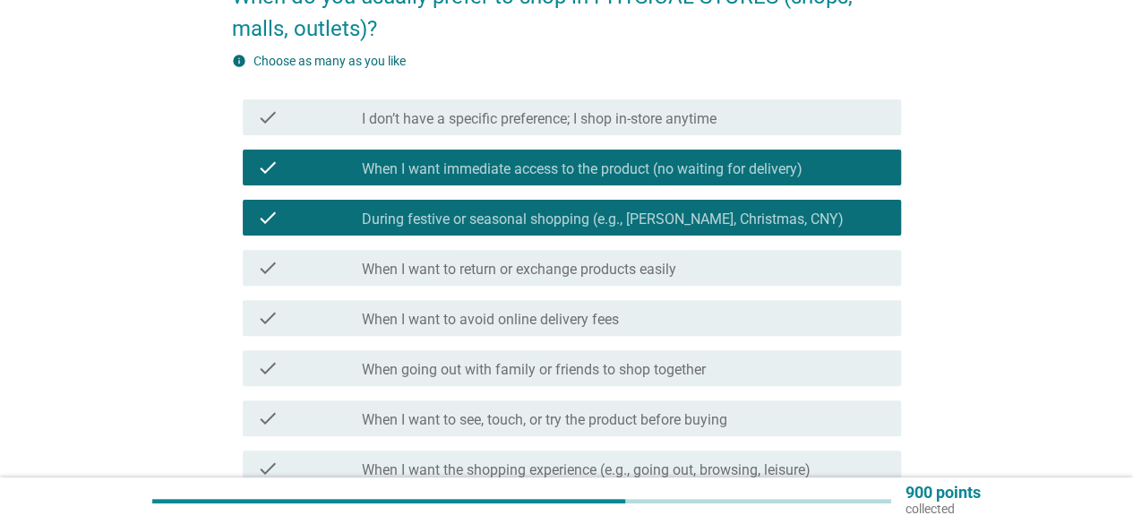
click at [654, 421] on label "When I want to see, touch, or try the product before buying" at bounding box center [544, 420] width 365 height 18
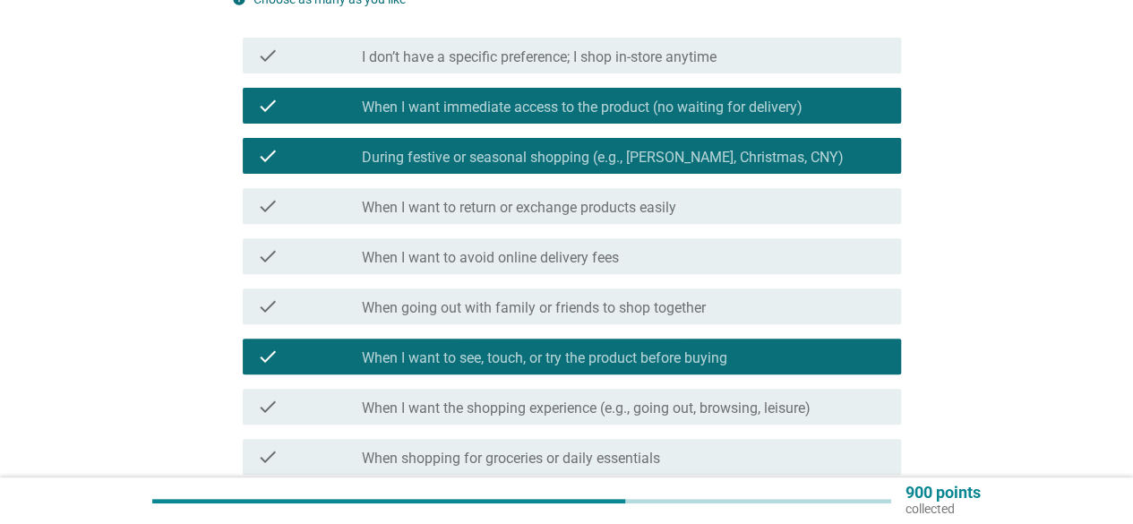
scroll to position [269, 0]
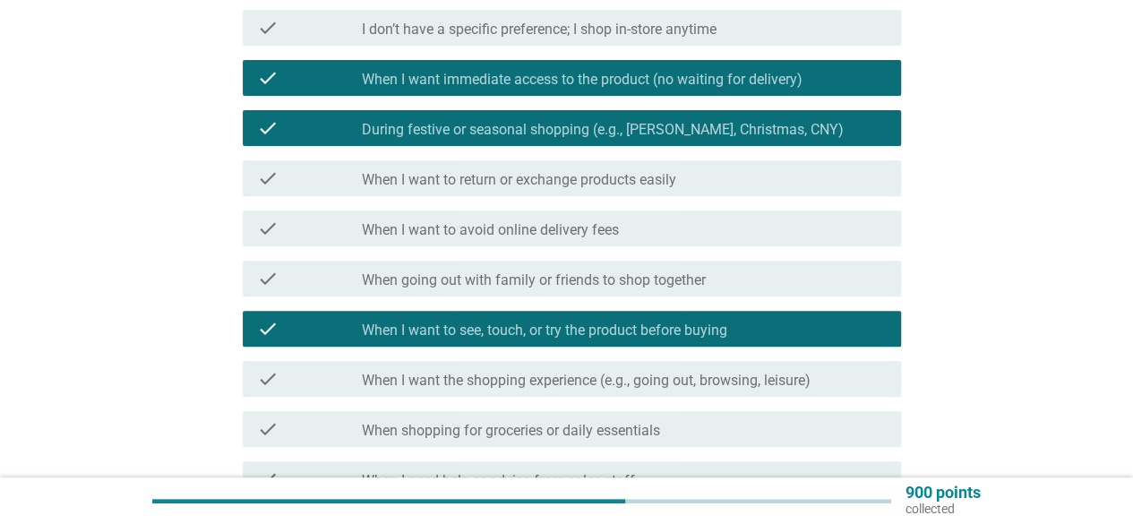
click at [727, 378] on label "When I want the shopping experience (e.g., going out, browsing, leisure)" at bounding box center [586, 381] width 449 height 18
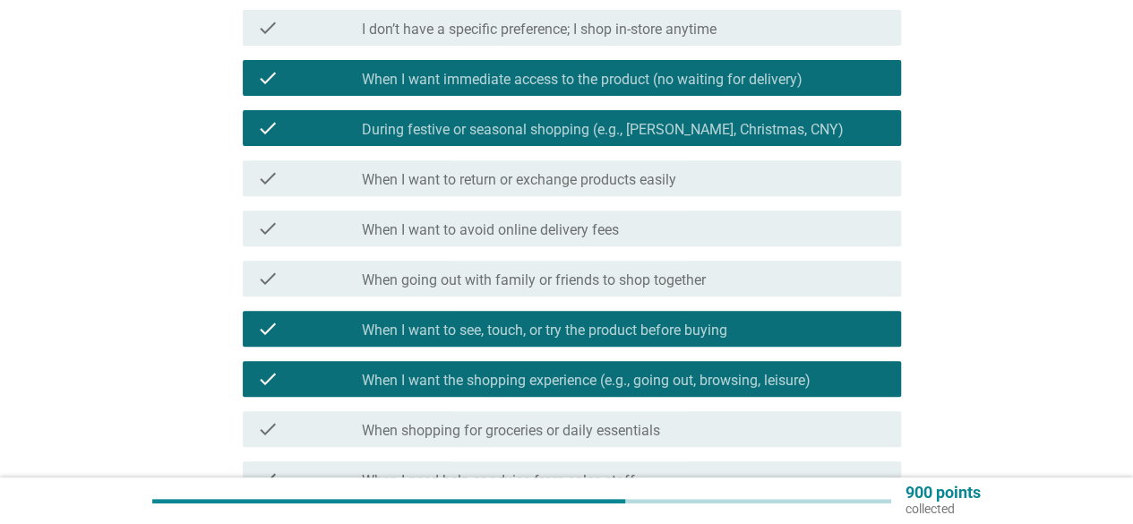
click at [711, 429] on div "check_box_outline_blank When shopping for groceries or daily essentials" at bounding box center [624, 428] width 525 height 21
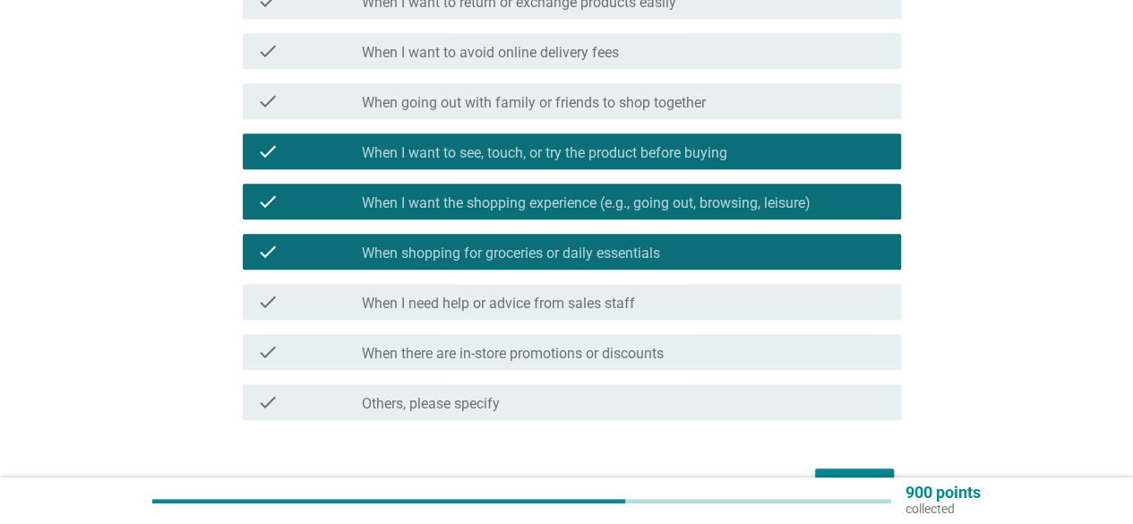
scroll to position [448, 0]
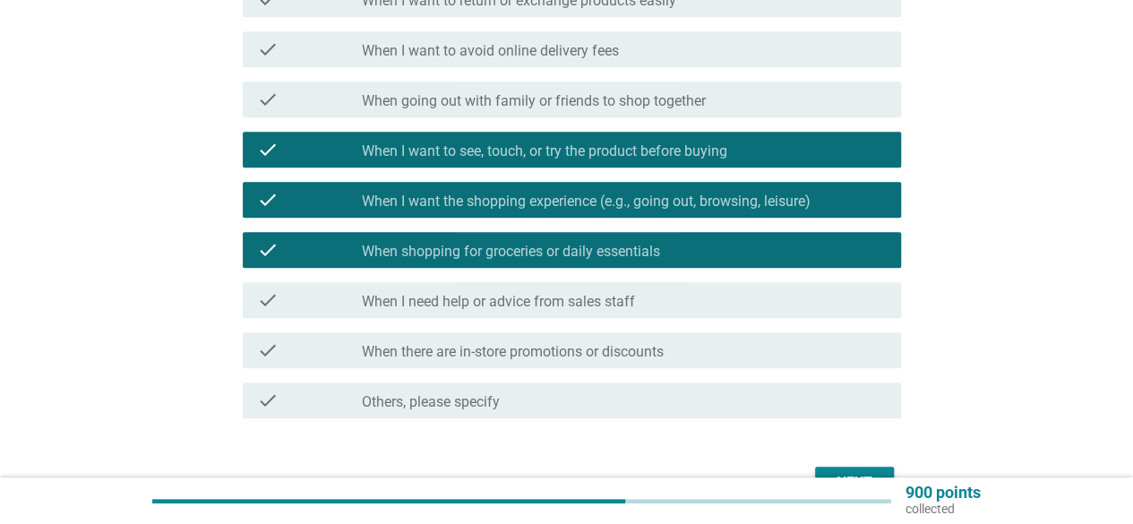
click at [721, 350] on div "check_box_outline_blank When there are in-store promotions or discounts" at bounding box center [624, 349] width 525 height 21
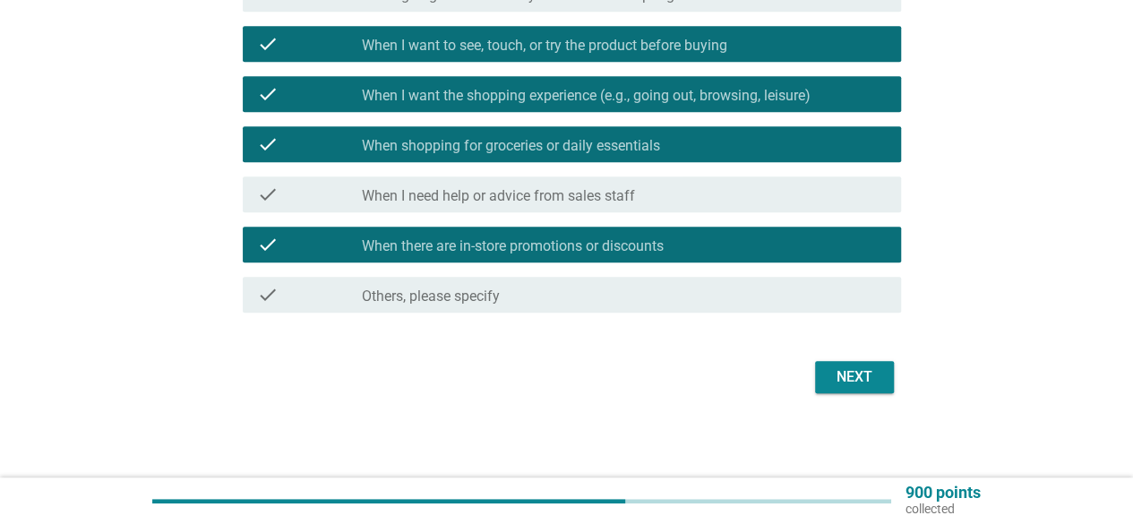
scroll to position [555, 0]
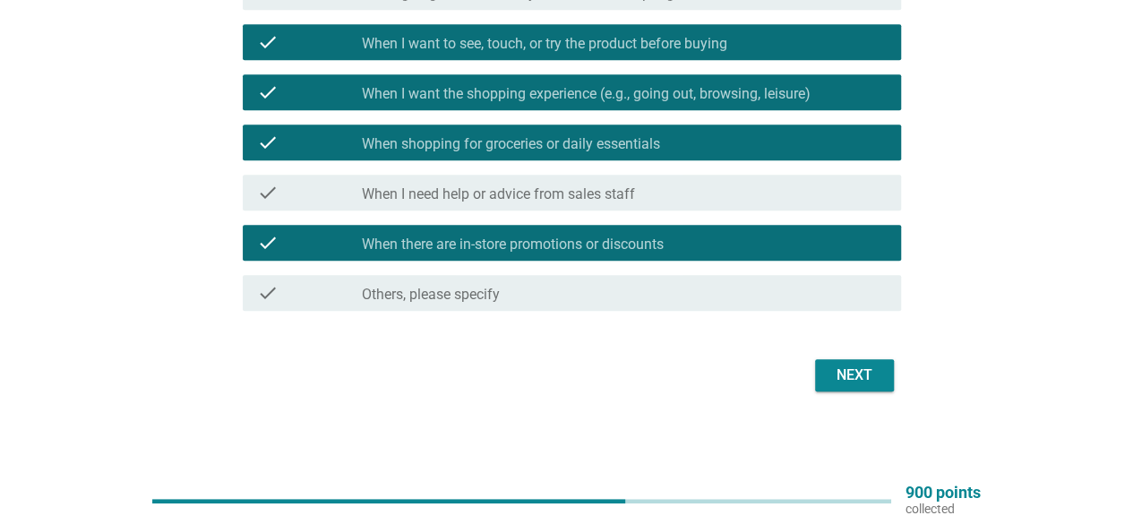
click at [861, 375] on div "Next" at bounding box center [854, 374] width 50 height 21
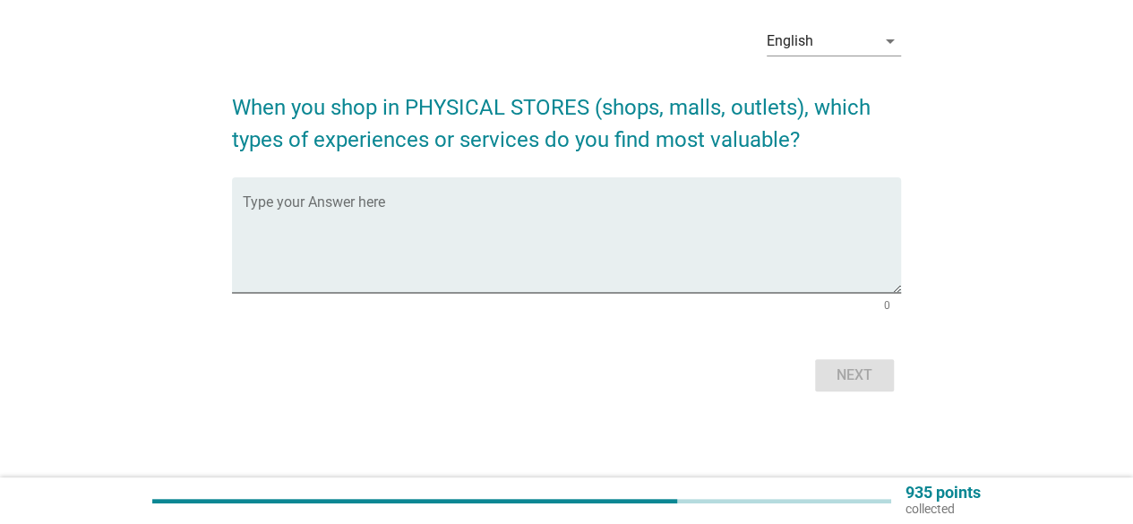
scroll to position [0, 0]
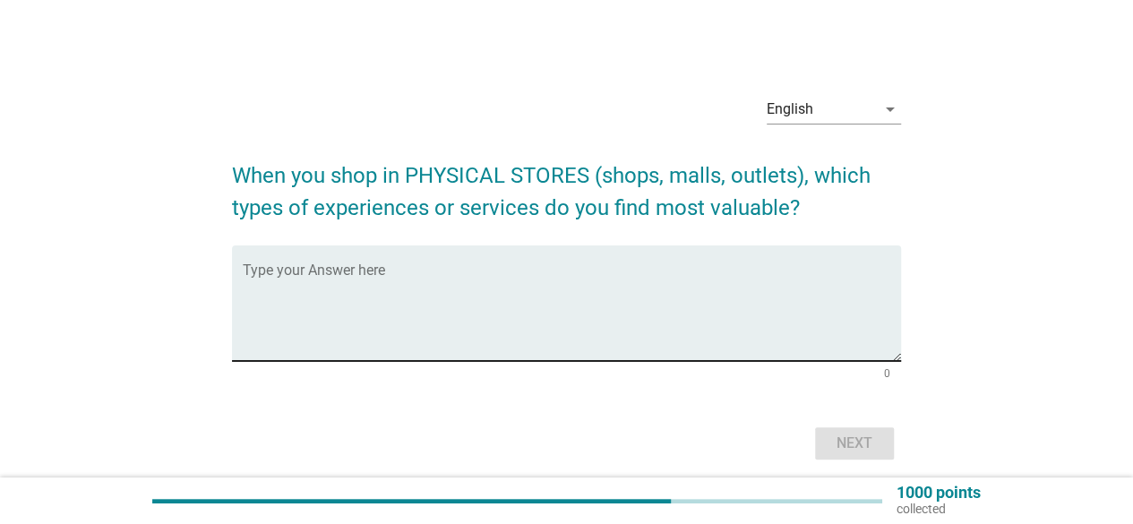
click at [461, 280] on textarea "Type your Answer here" at bounding box center [572, 314] width 658 height 94
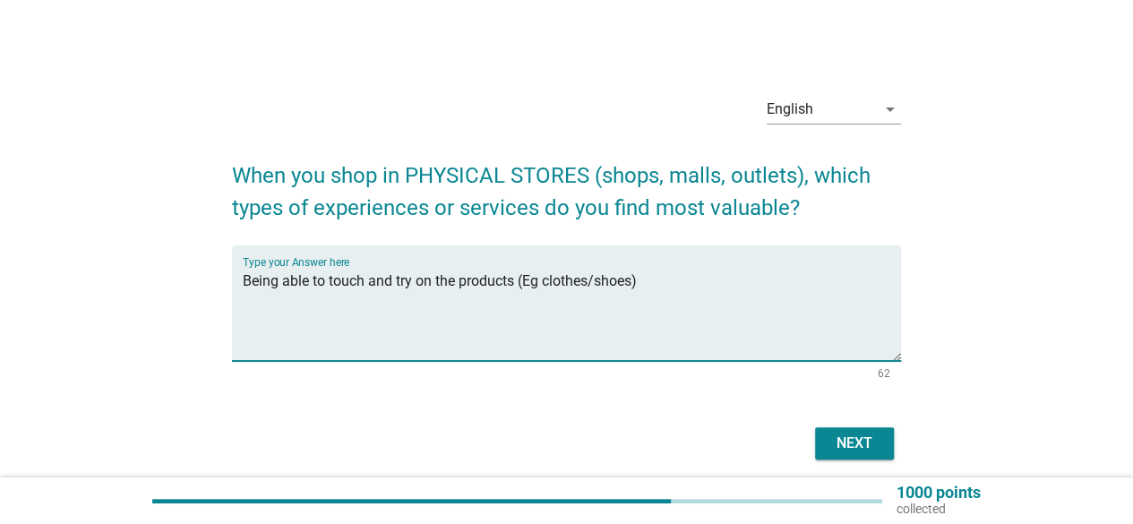
type textarea "Being able to touch and try on the products (Eg clothes/shoes)"
click at [836, 446] on div "Next" at bounding box center [854, 442] width 50 height 21
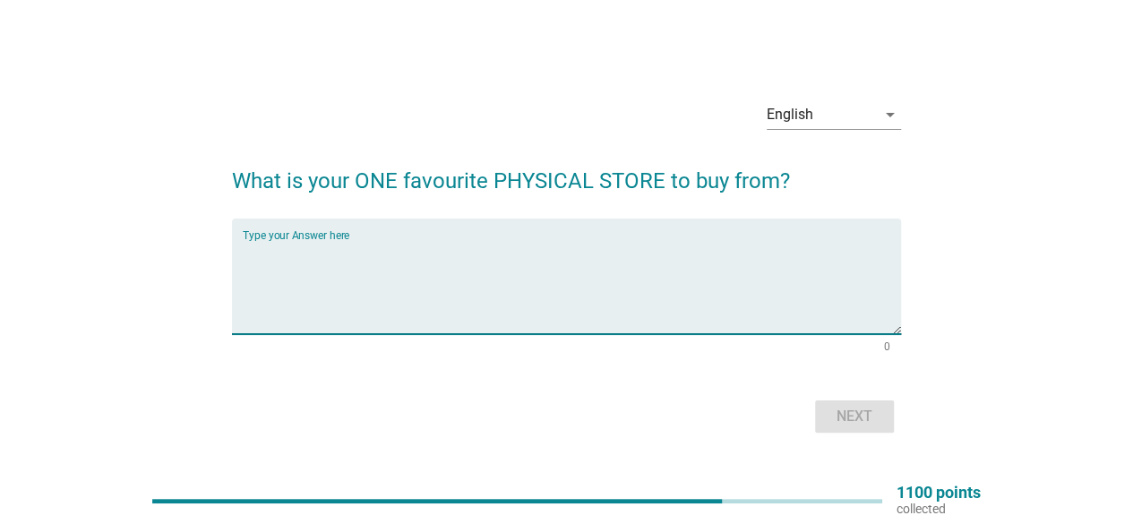
click at [600, 248] on textarea "Type your Answer here" at bounding box center [572, 287] width 658 height 94
type textarea "S"
type textarea "Aeon"
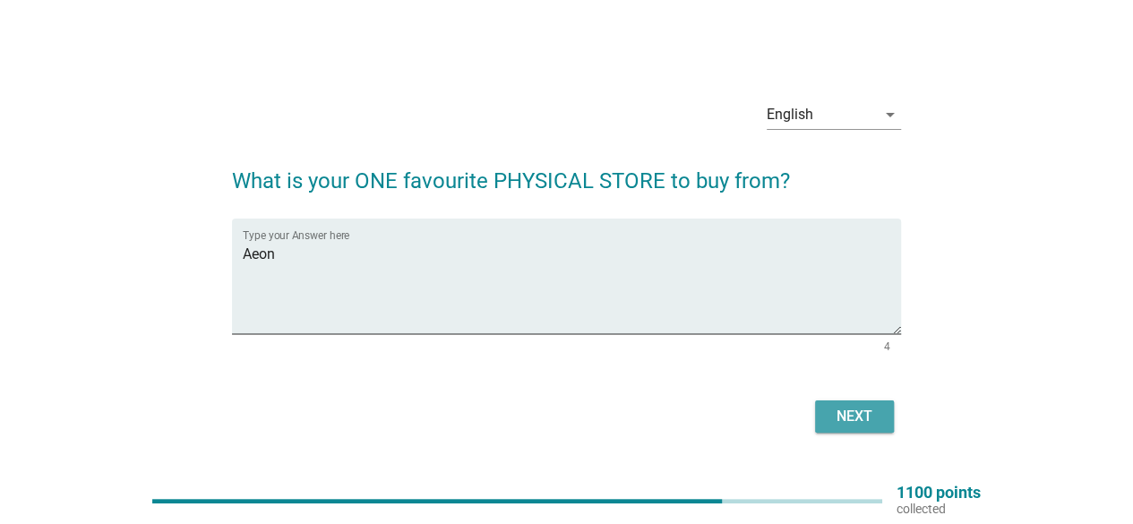
click at [854, 427] on div "Next" at bounding box center [854, 416] width 50 height 21
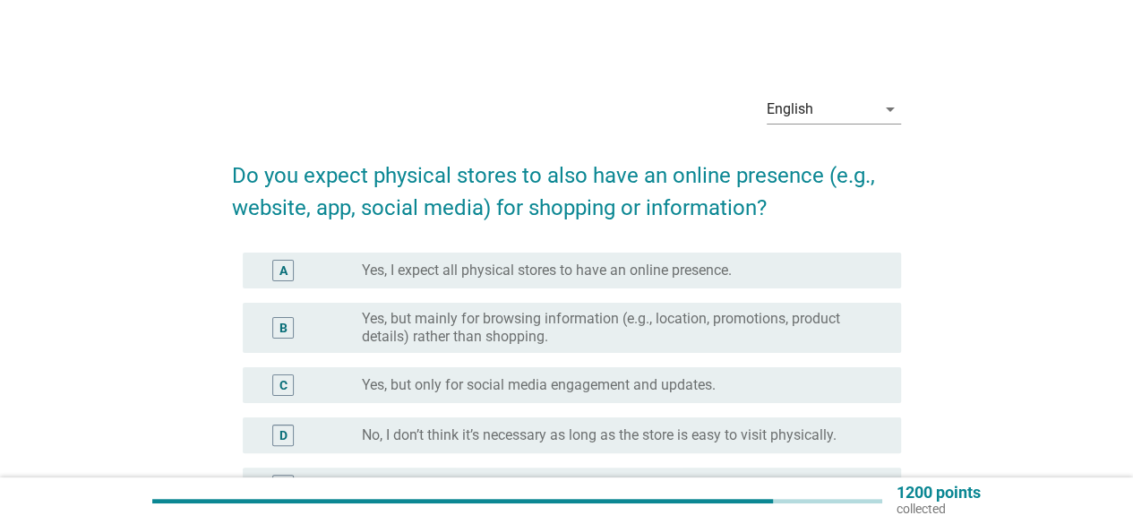
scroll to position [90, 0]
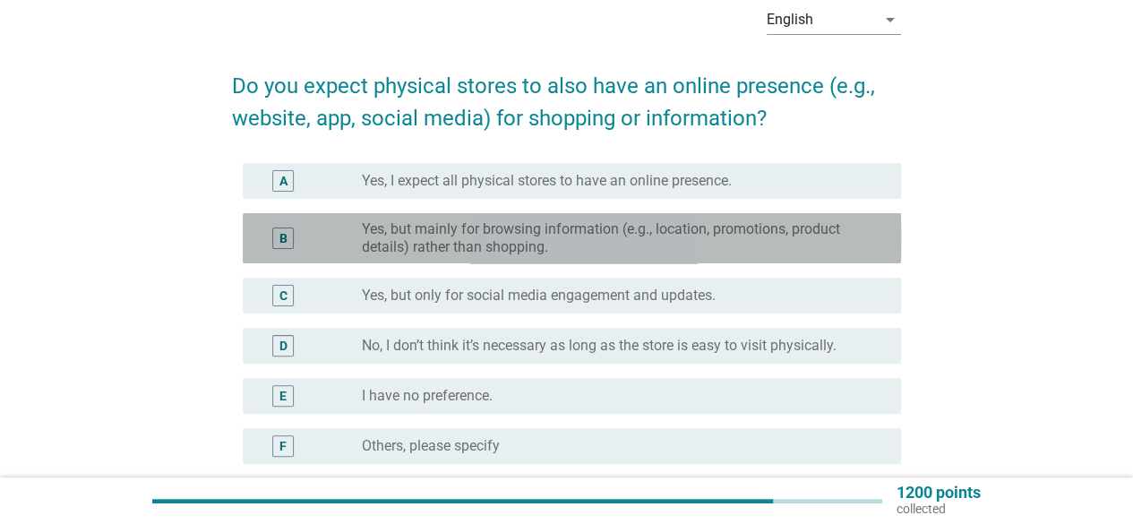
click at [549, 239] on label "Yes, but mainly for browsing information (e.g., location, promotions, product d…" at bounding box center [617, 238] width 510 height 36
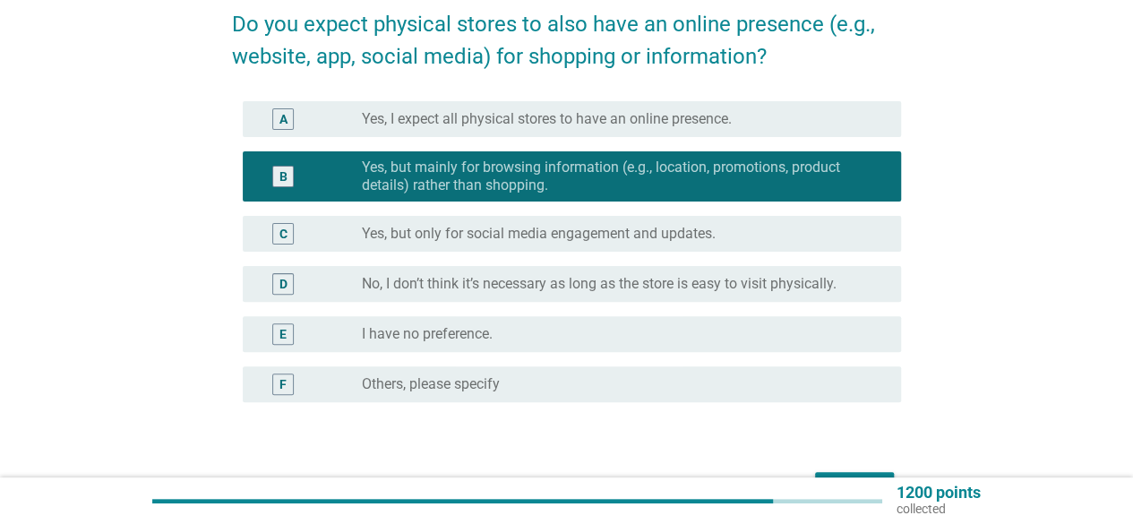
scroll to position [179, 0]
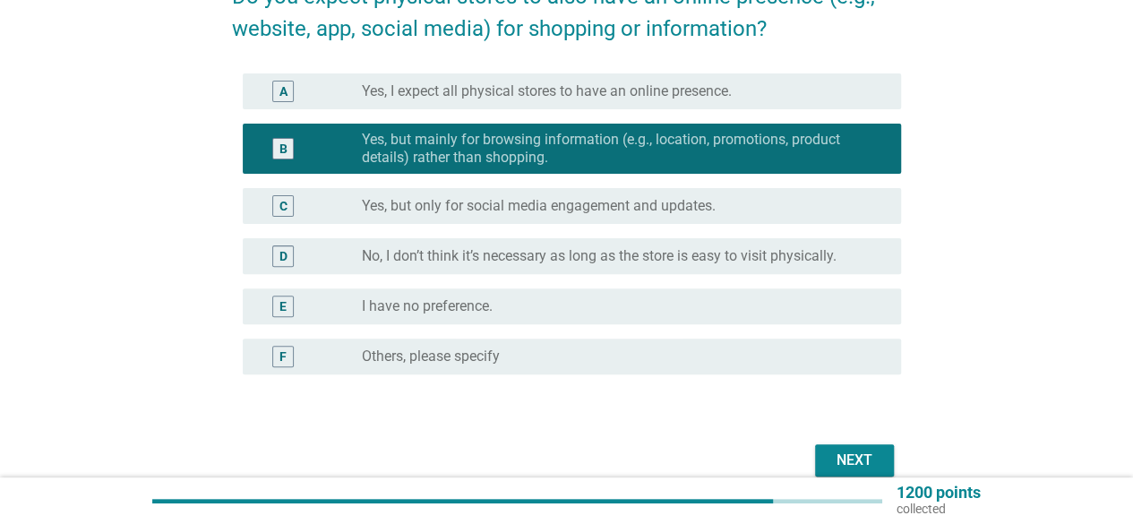
click at [845, 461] on div "Next" at bounding box center [854, 459] width 50 height 21
